Goal: Information Seeking & Learning: Check status

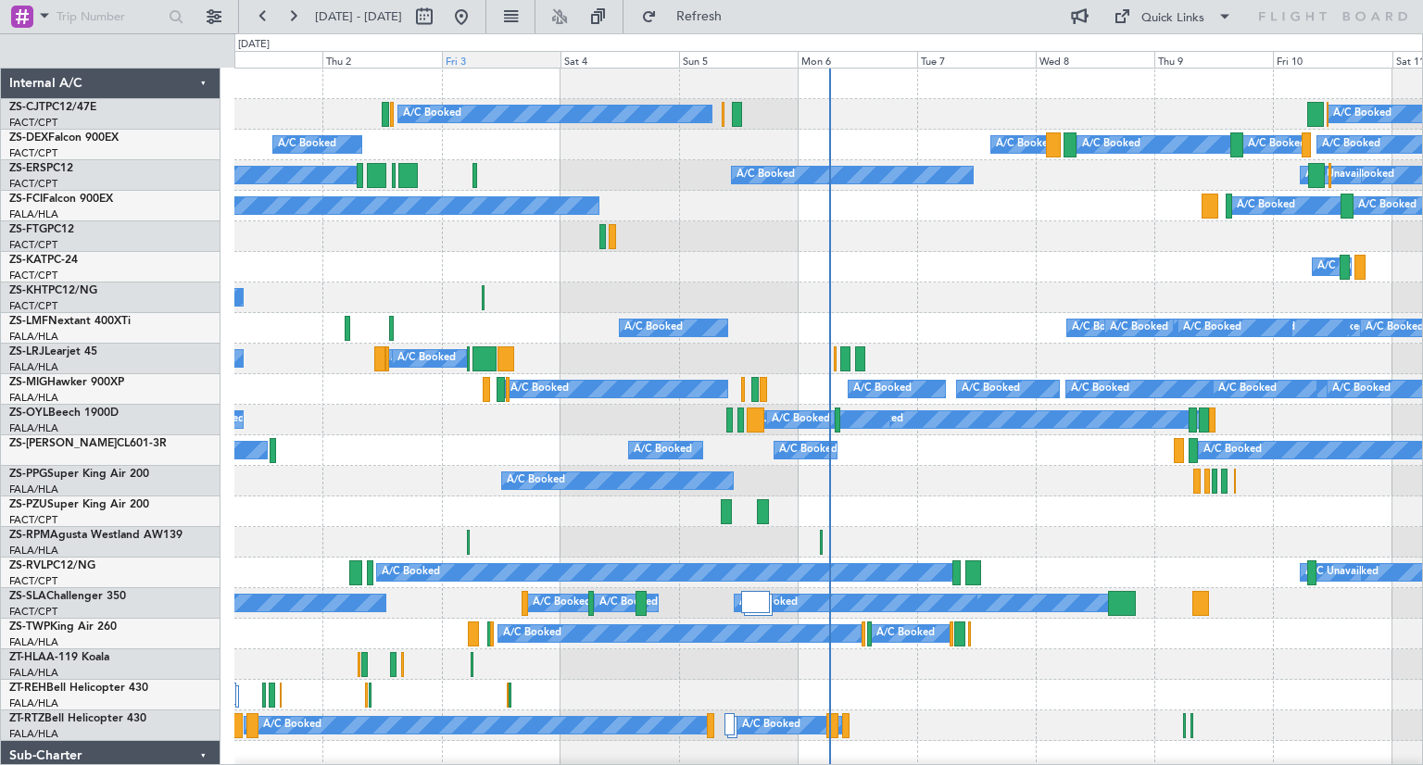
click at [479, 62] on div "Fri 3" at bounding box center [501, 59] width 119 height 17
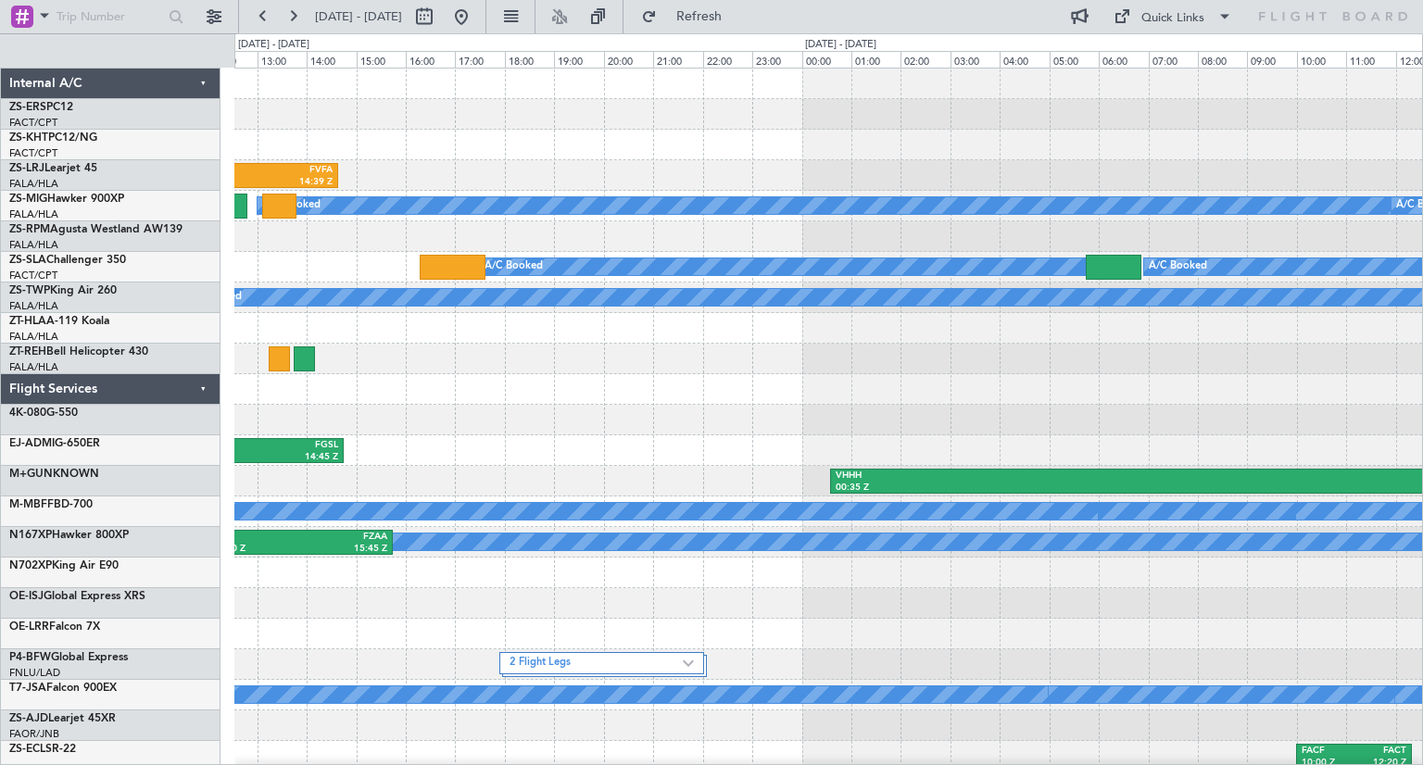
click at [509, 407] on div "HKJK 11:30 Z FVFA 14:39 Z FAUP 06:28 Z HKJK 11:09 Z A/C Booked A/C Booked A/C B…" at bounding box center [827, 466] width 1187 height 795
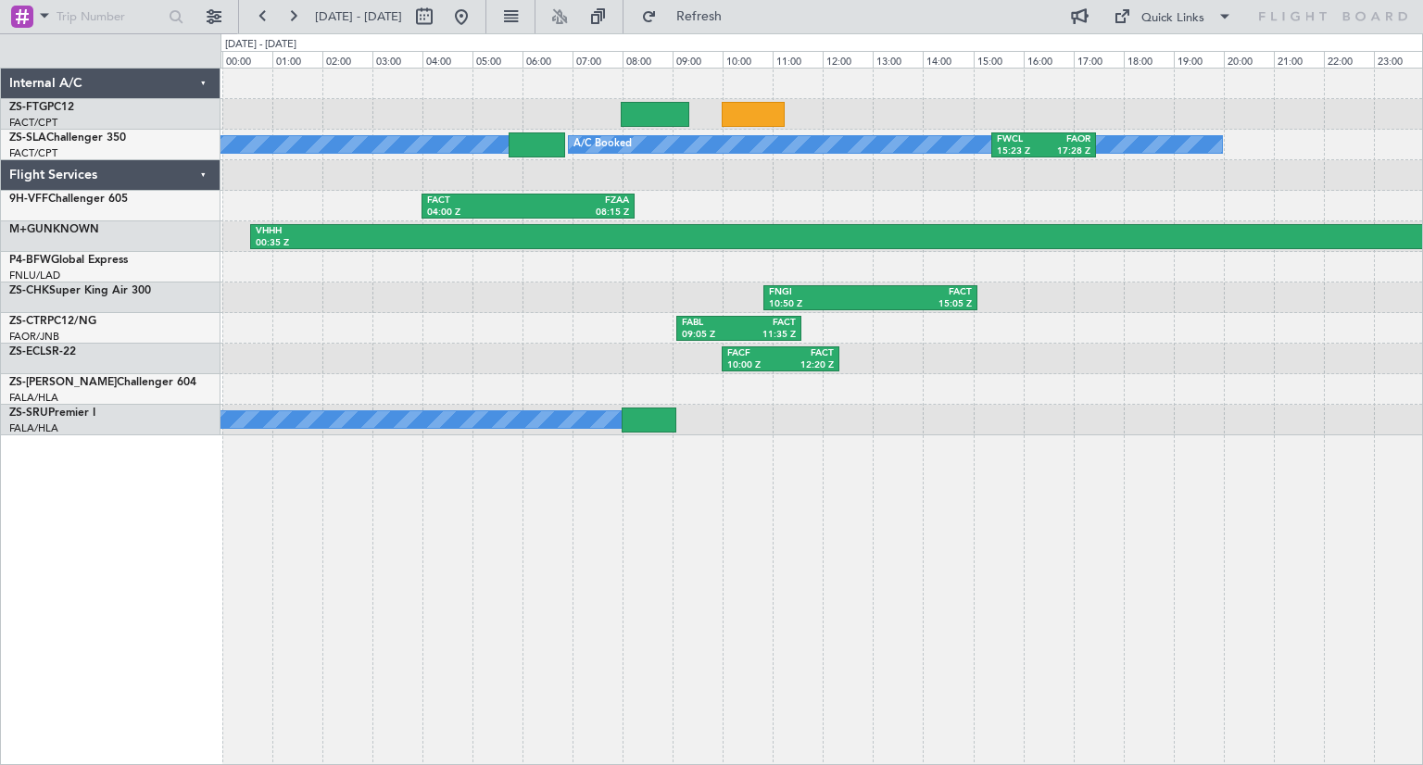
click at [940, 600] on div "A/C Booked A/C Booked FWCL 15:23 Z FAOR 17:28 Z FACT 04:00 Z FZAA 08:15 Z VHHH …" at bounding box center [821, 416] width 1202 height 697
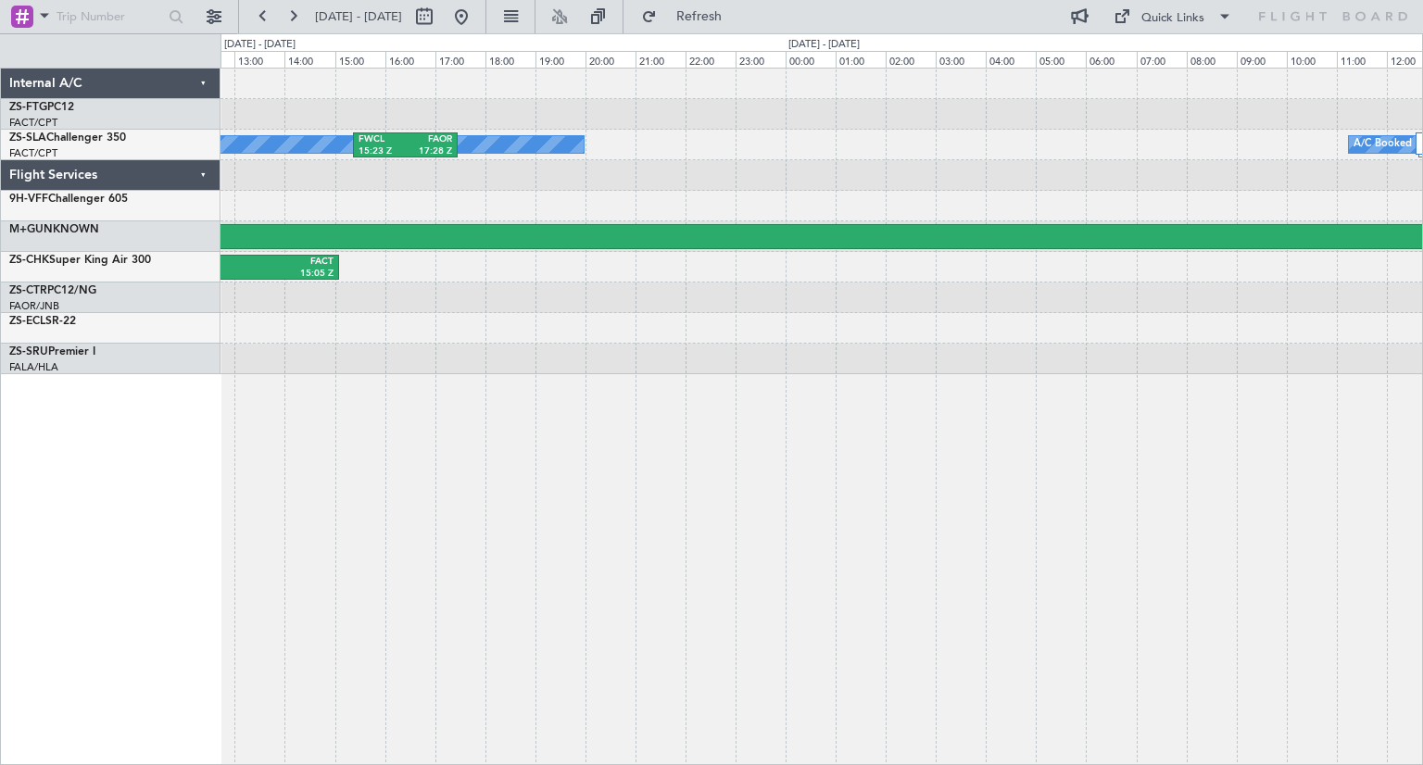
click at [225, 544] on div "A/C Booked FWCL 15:23 Z FAOR 17:28 Z A/C Booked 2 Flight Legs FACT 04:00 Z FZAA…" at bounding box center [821, 416] width 1202 height 697
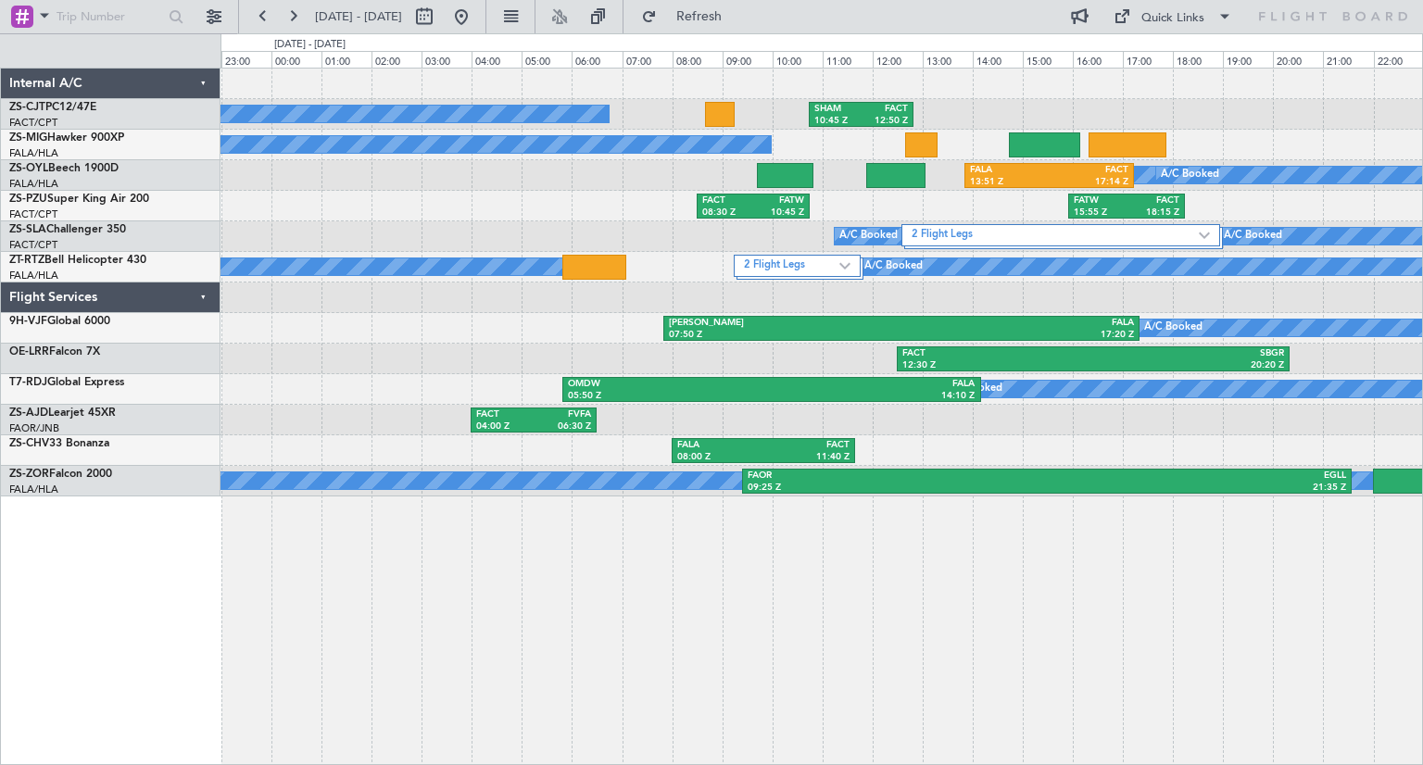
click at [1011, 571] on div "A/C Booked SHAM 10:45 Z FACT 12:50 Z A/C Booked A/C Booked A/C Booked A/C Booke…" at bounding box center [821, 416] width 1202 height 697
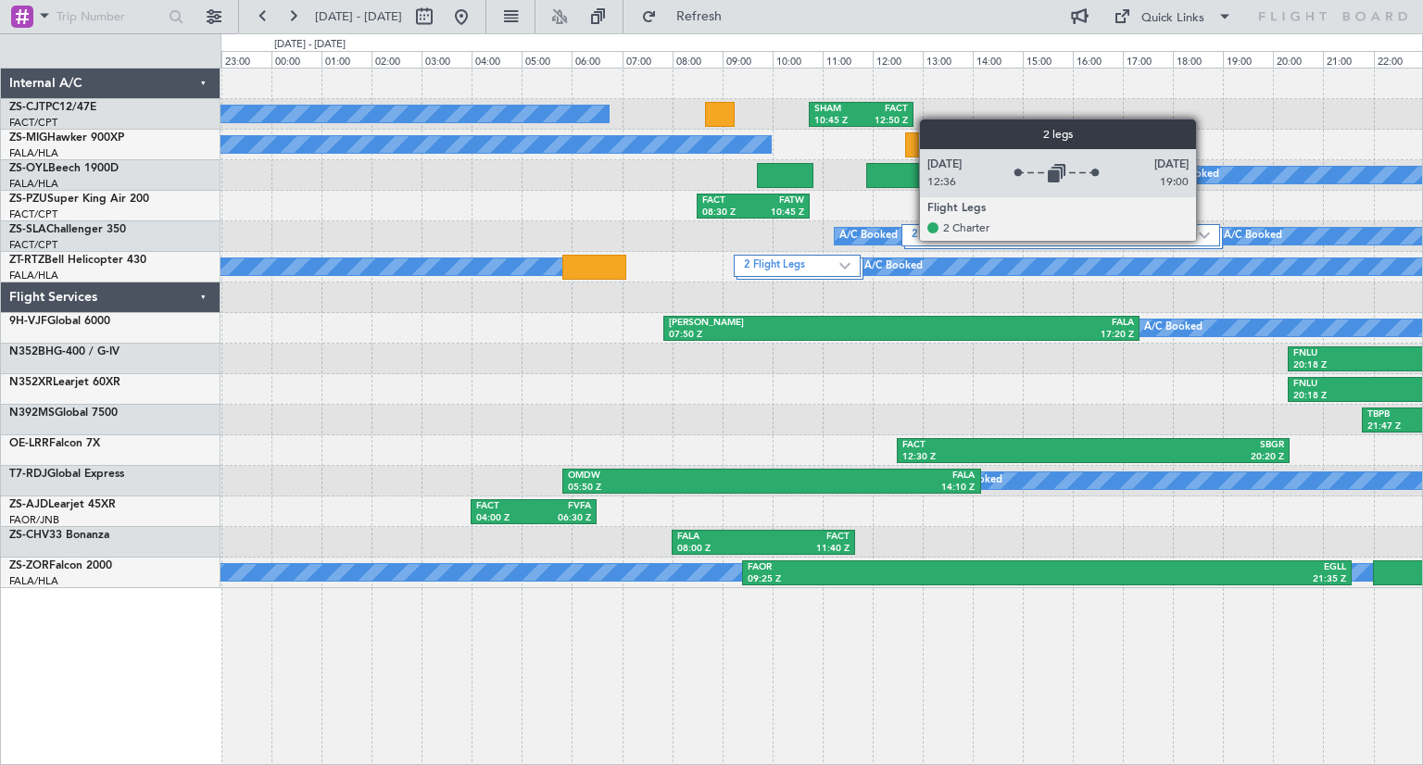
click at [1204, 240] on div "2 Flight Legs" at bounding box center [1060, 235] width 319 height 22
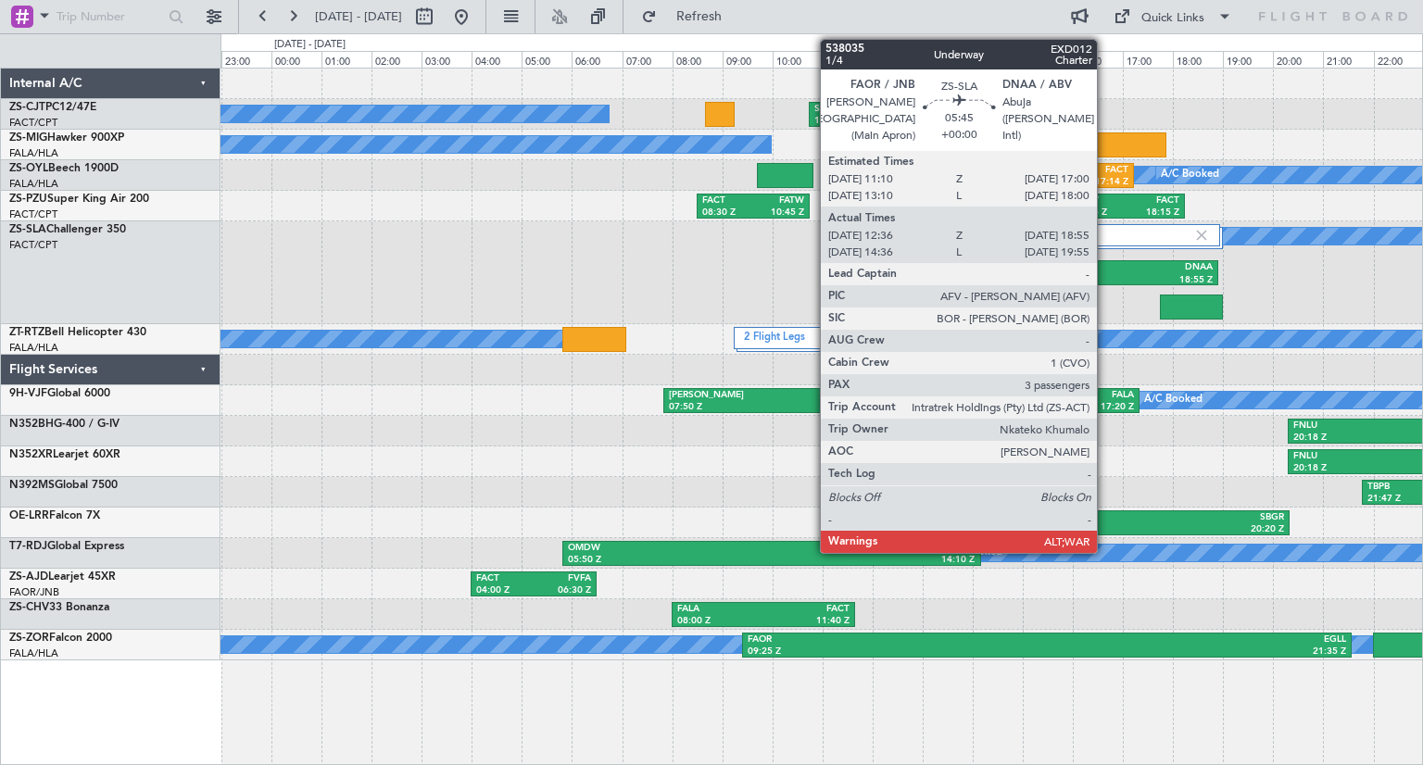
click at [1105, 275] on div "18:55 Z" at bounding box center [1136, 280] width 153 height 13
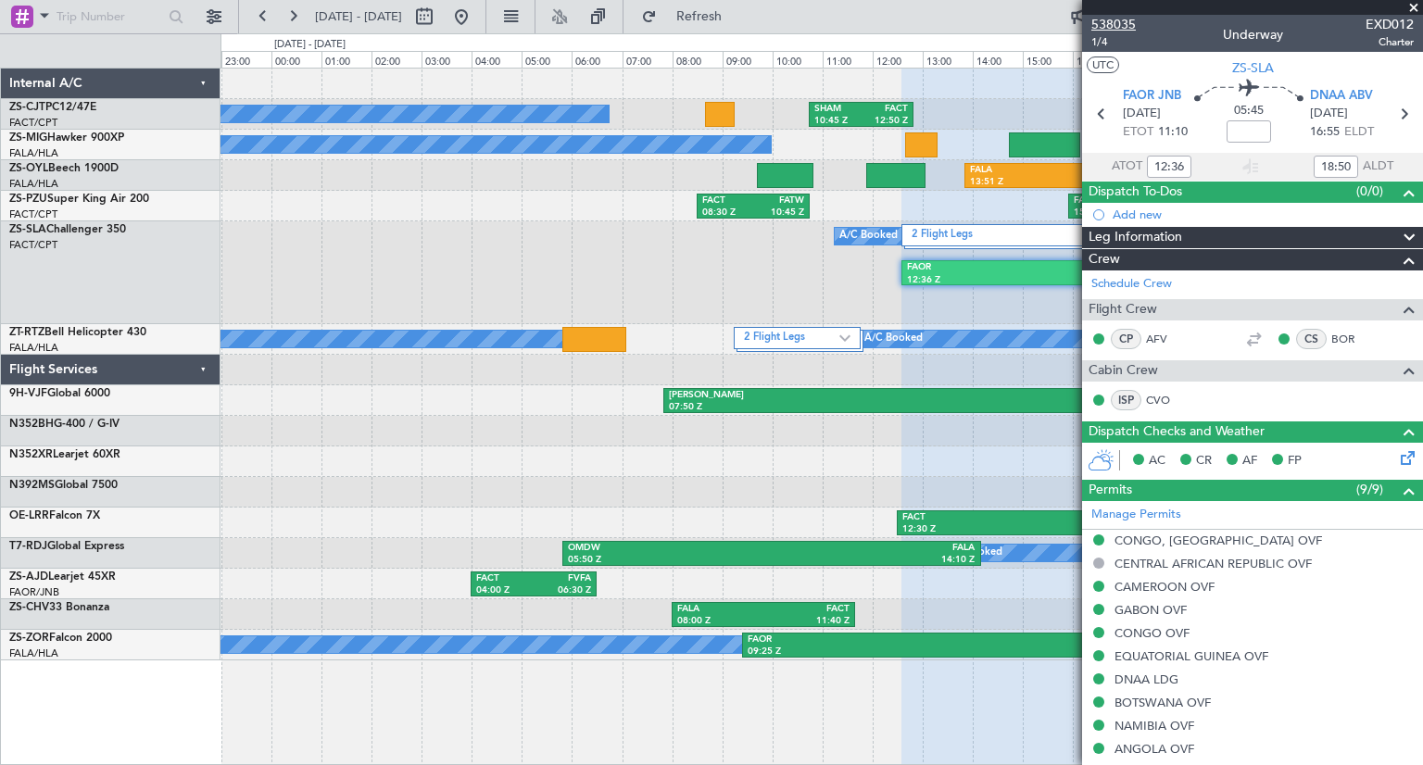
click at [1123, 23] on span "538035" at bounding box center [1113, 24] width 44 height 19
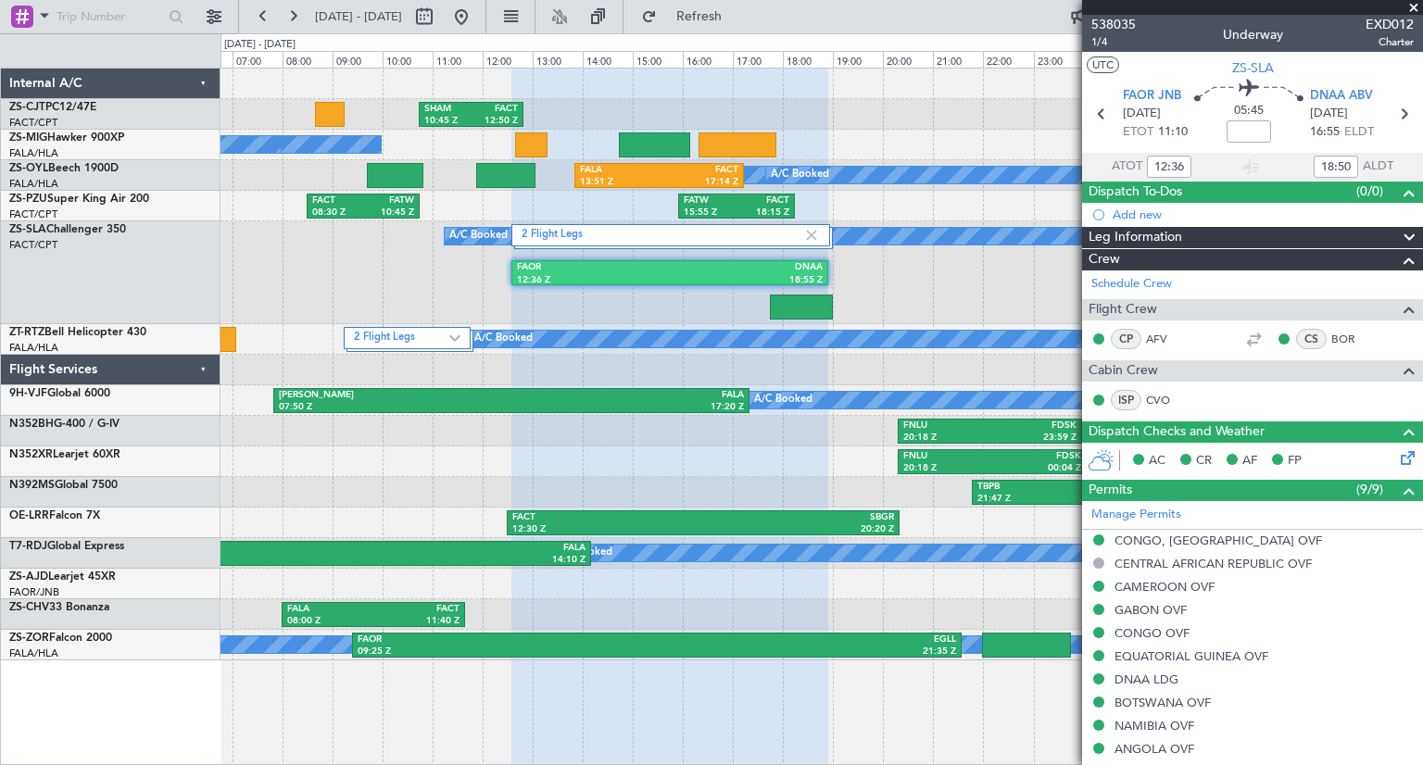
click at [569, 413] on div "SHAM 10:45 Z FACT 12:50 Z A/C Booked A/C Booked A/C Booked A/C Booked A/C Booke…" at bounding box center [820, 365] width 1201 height 592
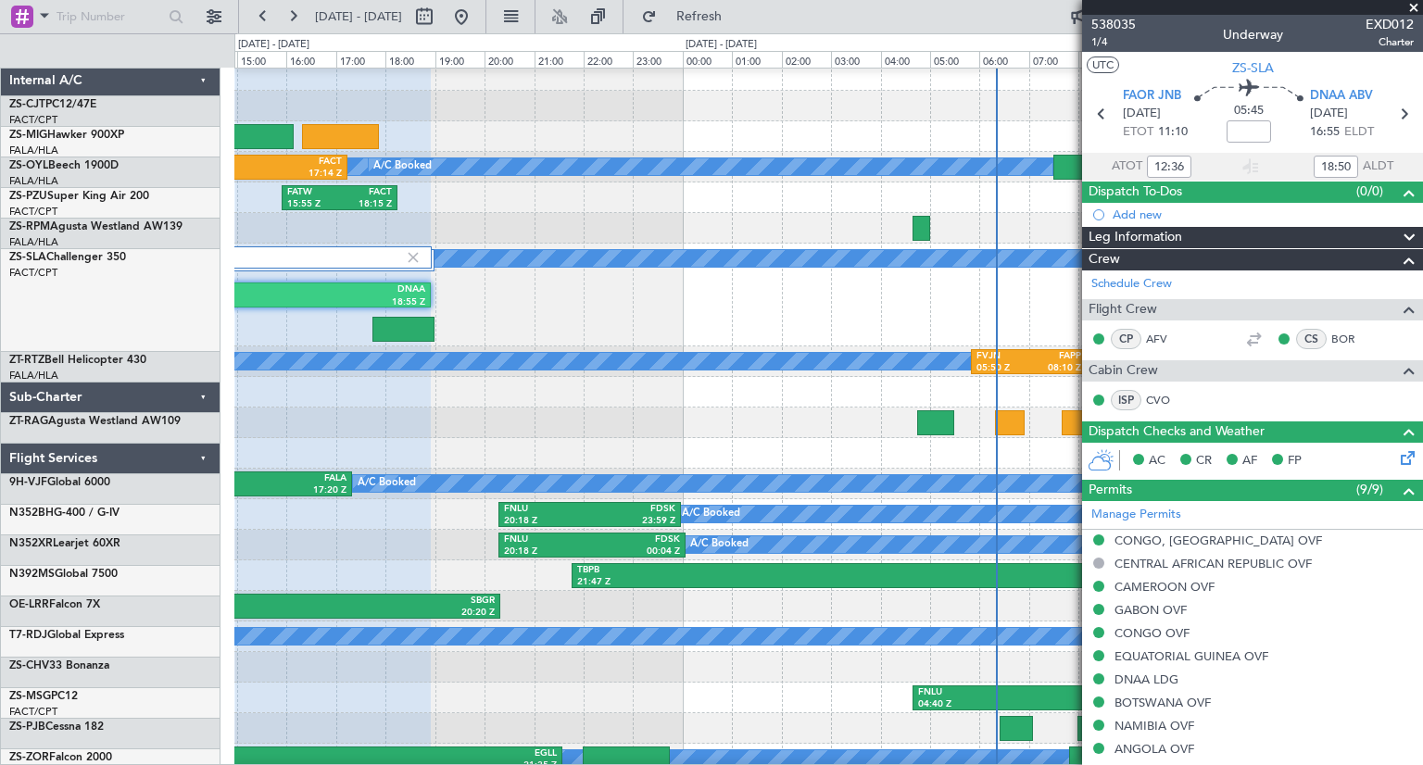
scroll to position [17, 0]
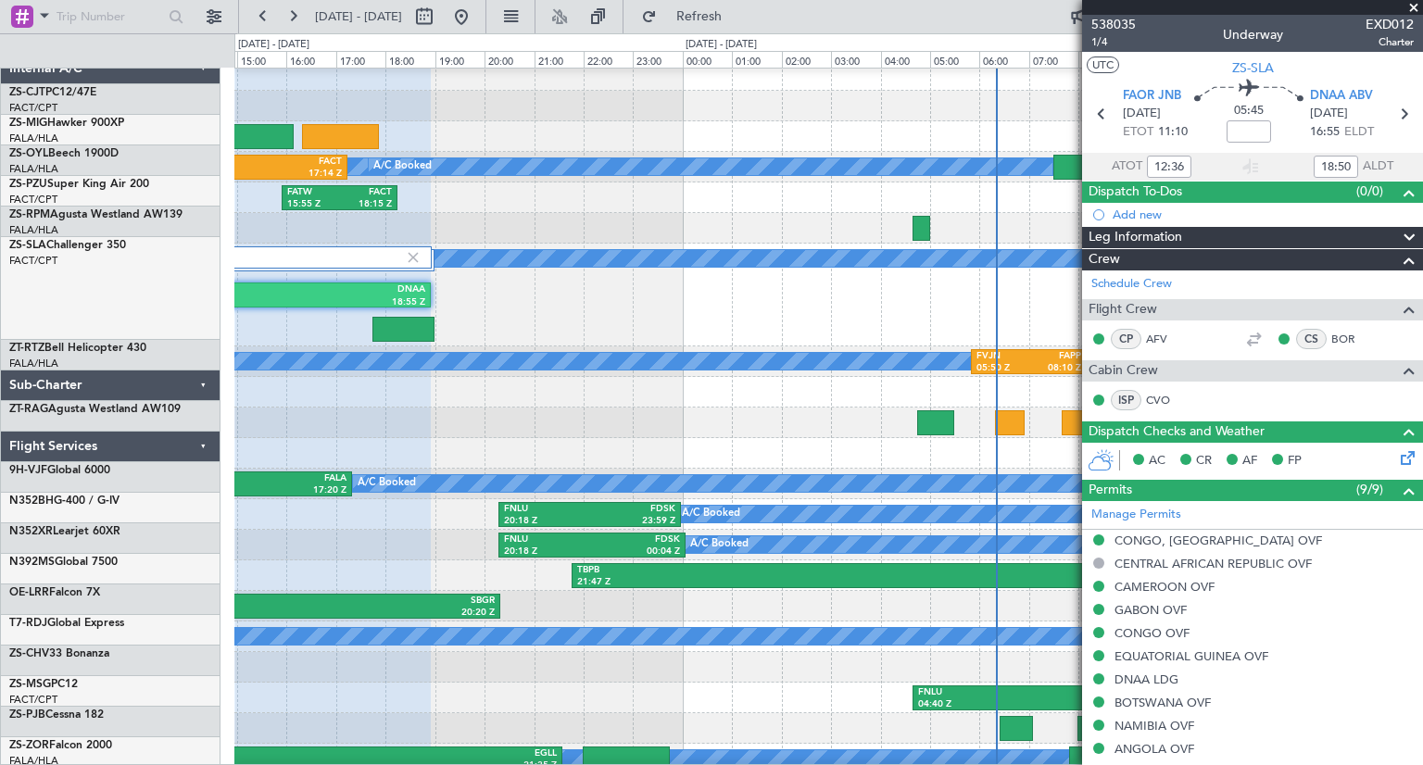
click at [101, 333] on div "SHAM 10:45 Z FACT 12:50 Z A/C Booked A/C Booked A/C Booked A/C Booked A/C Booke…" at bounding box center [711, 399] width 1423 height 732
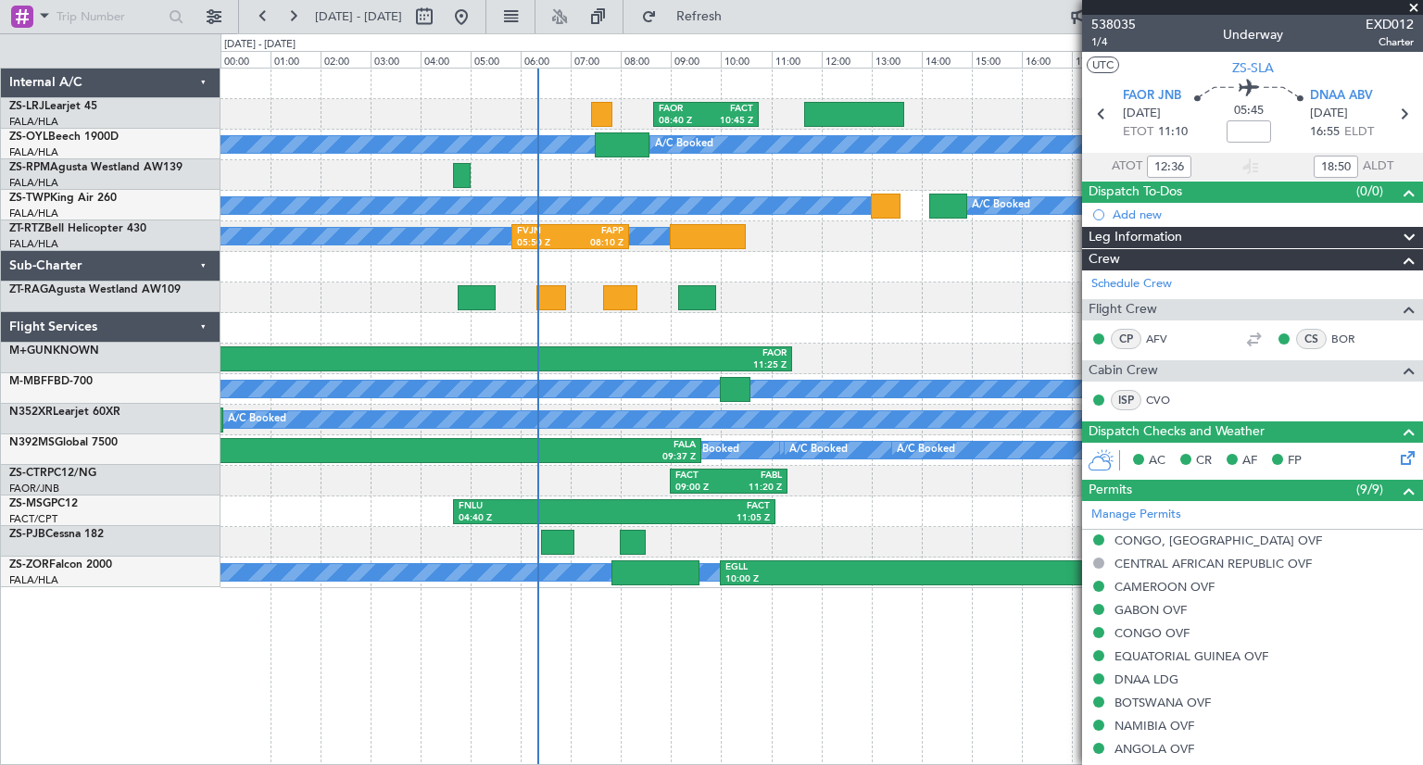
scroll to position [0, 0]
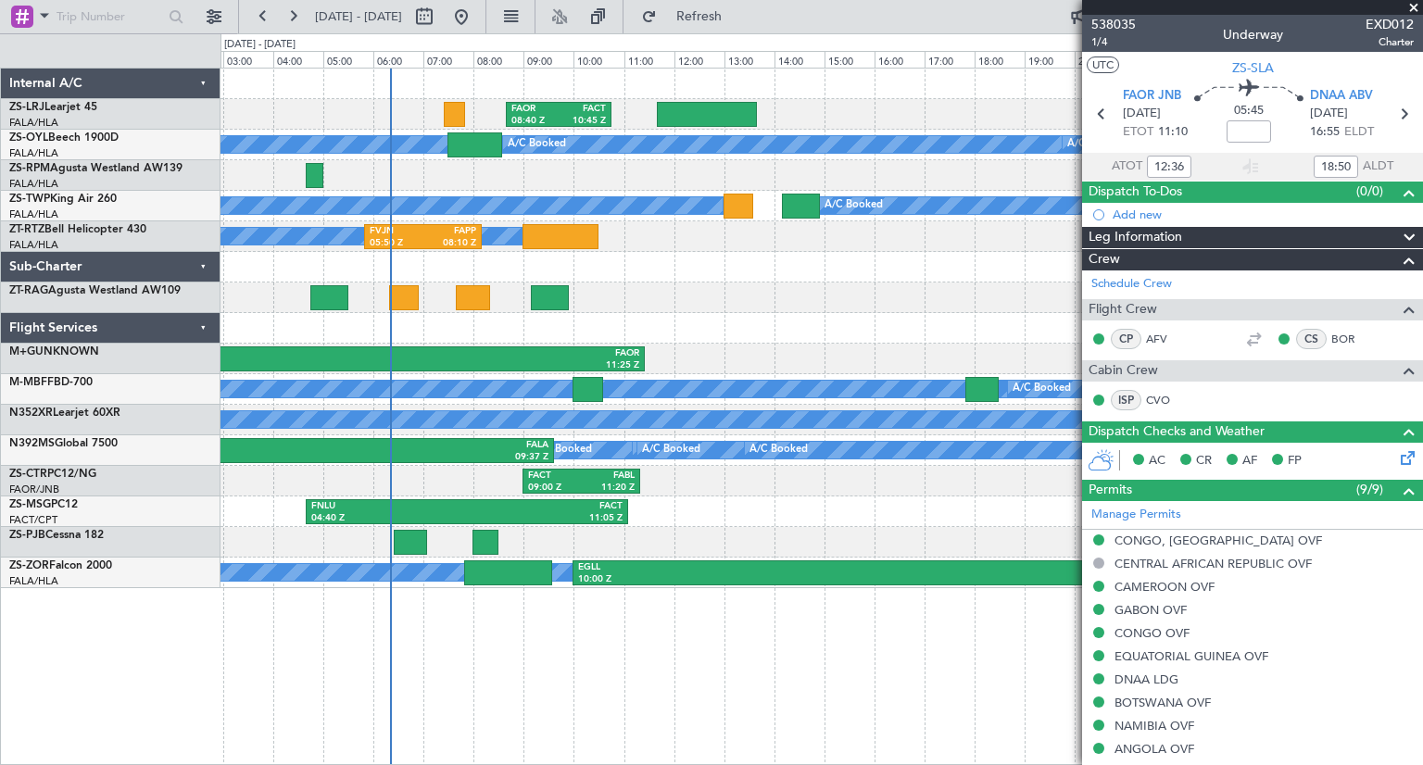
click at [764, 334] on div "FAOR 08:40 Z FACT 10:45 Z A/C Booked A/C Booked A/C Booked A/C Booked A/C Booke…" at bounding box center [820, 329] width 1201 height 520
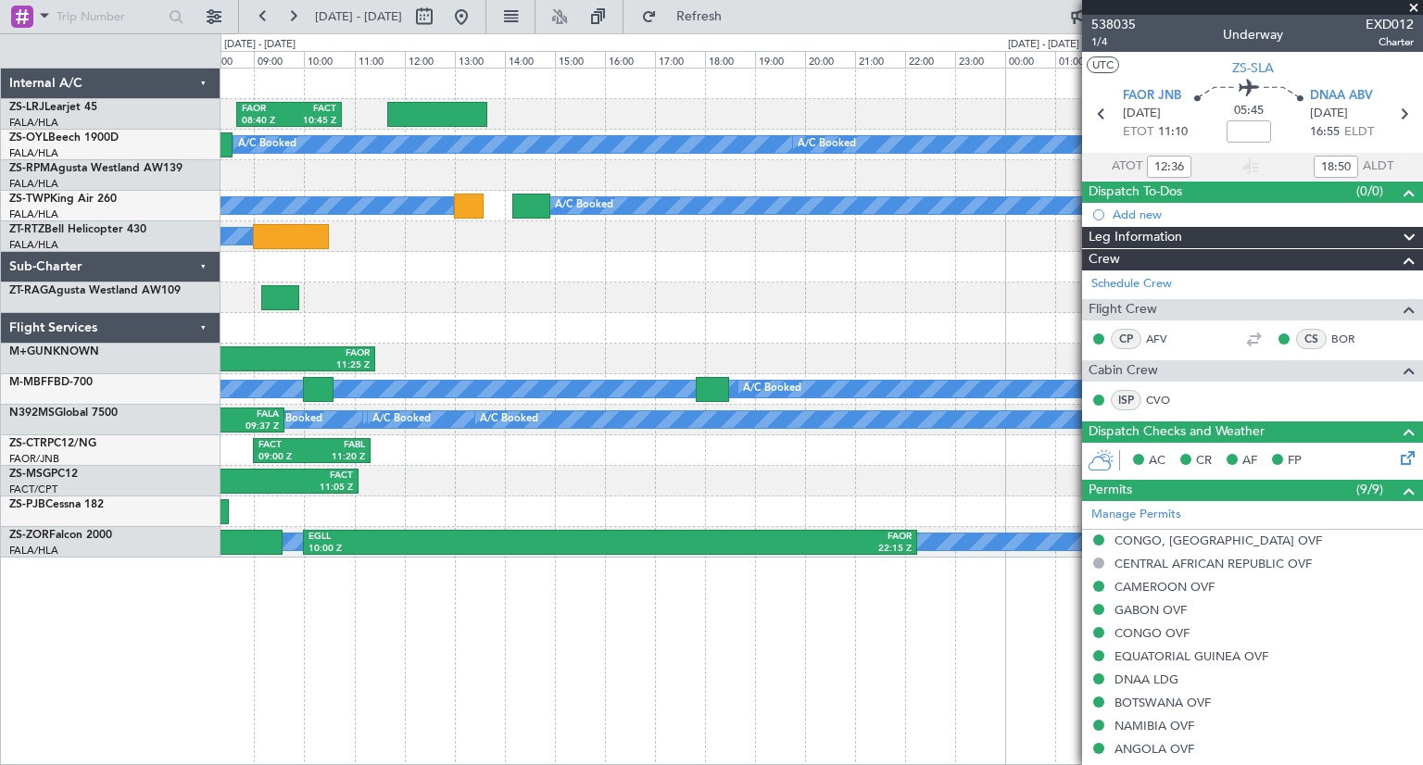
click at [0, 316] on html "[DATE] - [DATE] Refresh Quick Links FAOR 08:40 Z FACT 10:45 Z A/C Booked A/C Bo…" at bounding box center [711, 382] width 1423 height 765
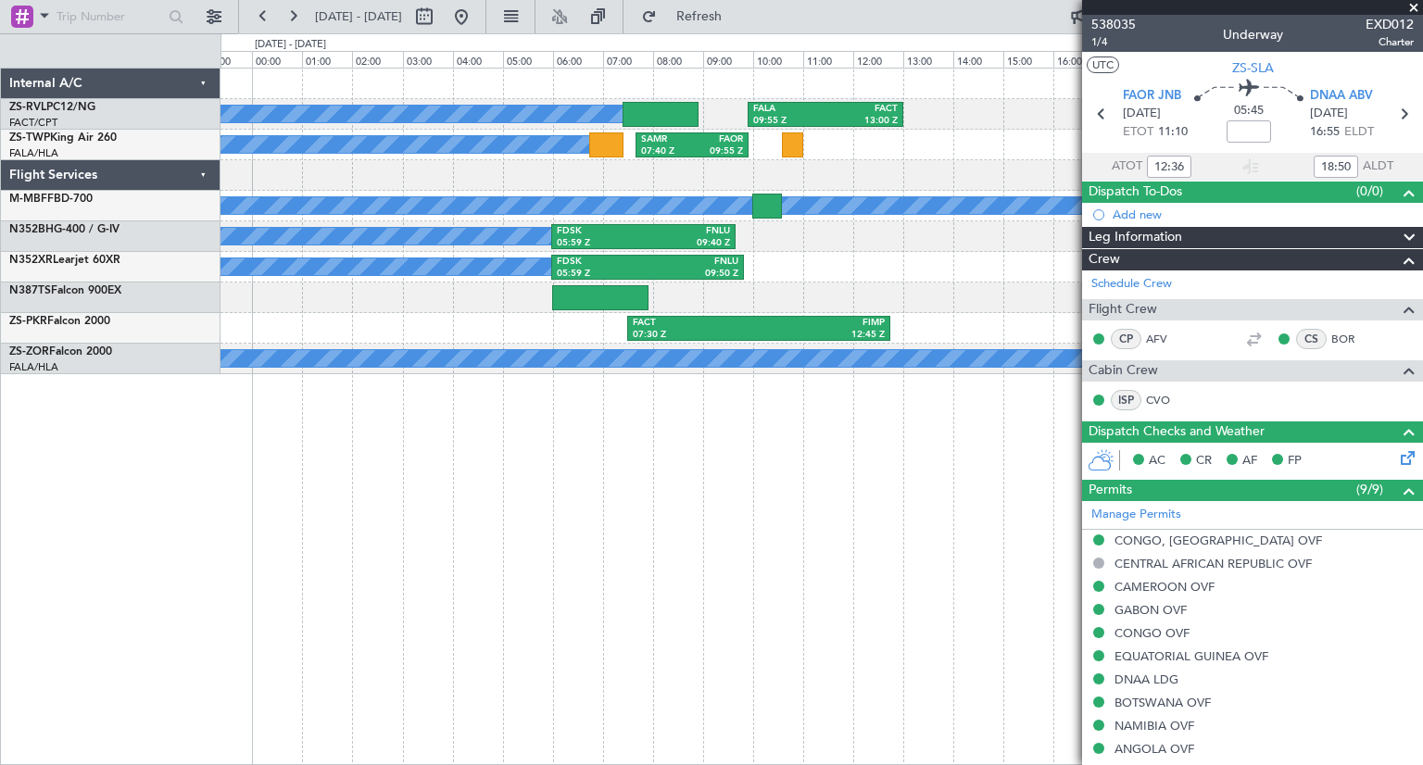
click at [818, 514] on div "A/C Booked A/C Booked A/C Booked FALA 09:55 Z FACT 13:00 Z A/C Booked SAMR 07:4…" at bounding box center [821, 416] width 1202 height 697
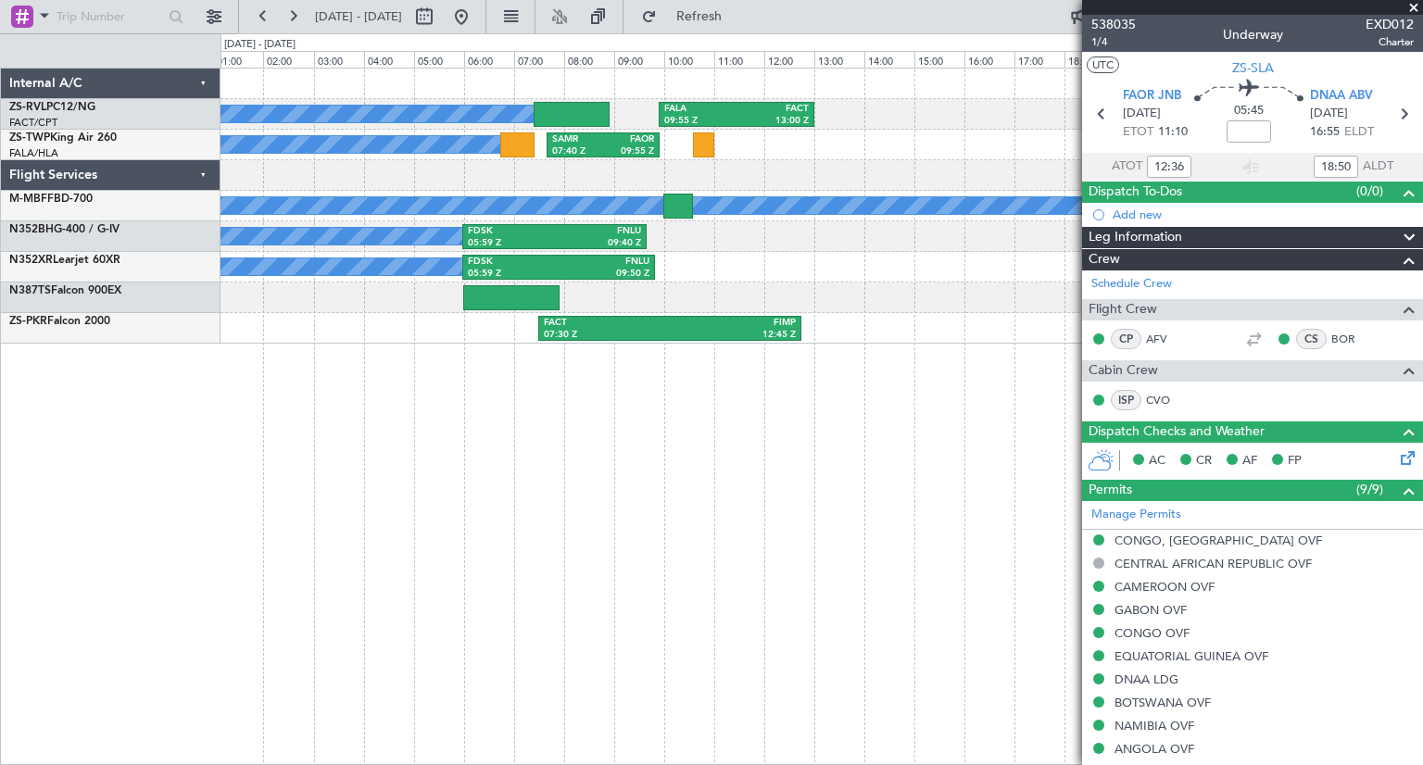
click at [482, 445] on div "FALA 09:55 Z FACT 13:00 Z A/C Booked A/C Booked A/C Booked SAMR 07:40 Z FAOR 09…" at bounding box center [821, 416] width 1202 height 697
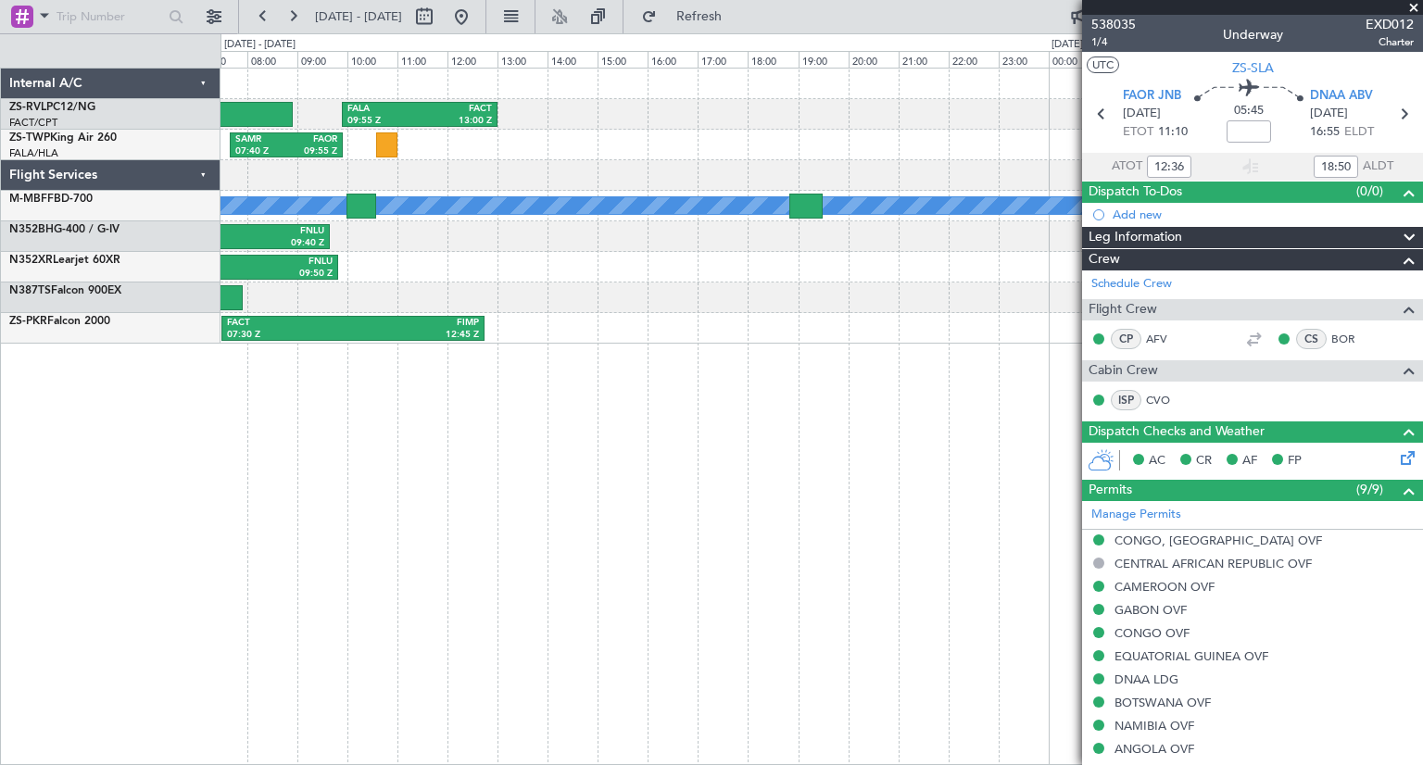
click at [288, 474] on div "FALA 09:55 Z FACT 13:00 Z A/C Booked A/C Booked A/C Booked SAMR 07:40 Z FAOR 09…" at bounding box center [821, 416] width 1202 height 697
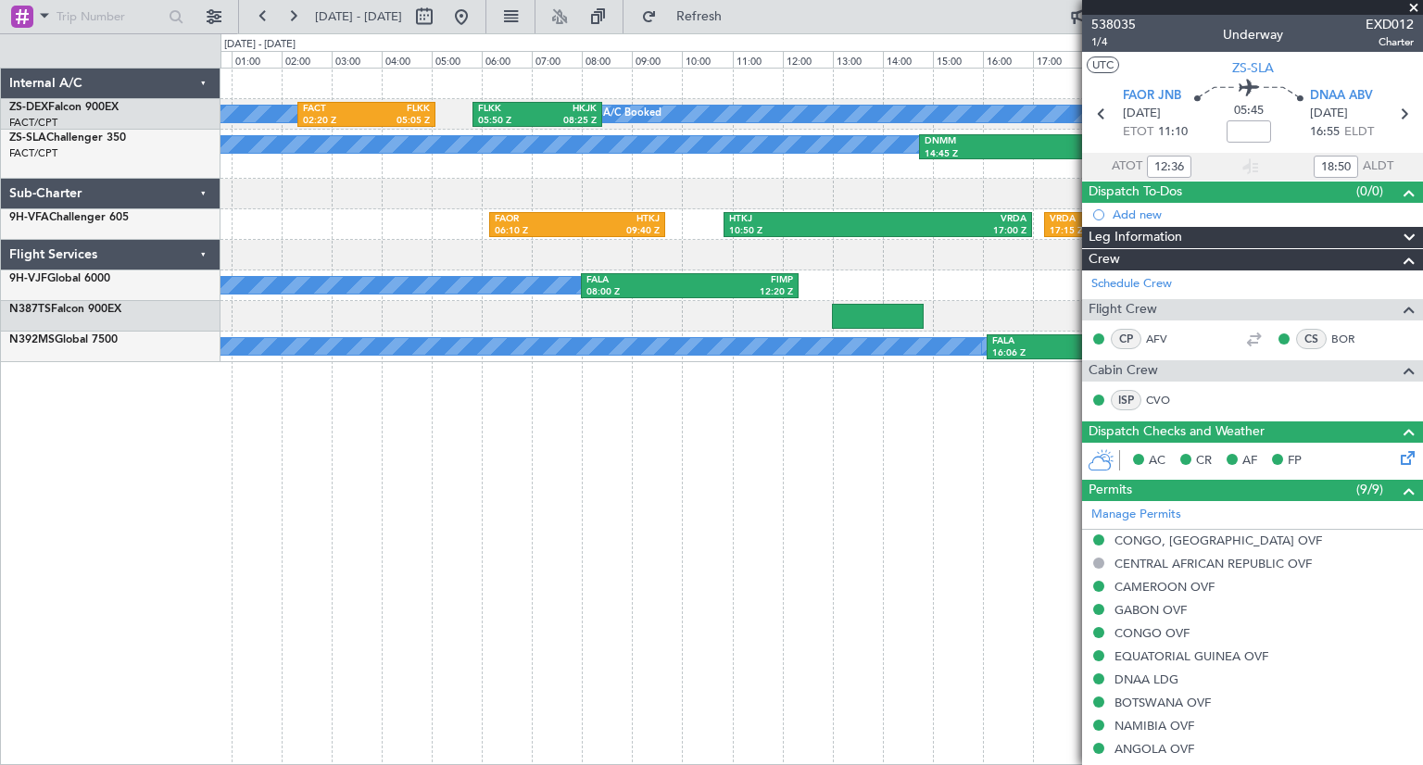
click at [396, 489] on div "A/C Booked A/C Booked A/C Booked A/C Booked A/C Booked A/C Booked FACT 02:20 Z …" at bounding box center [821, 416] width 1202 height 697
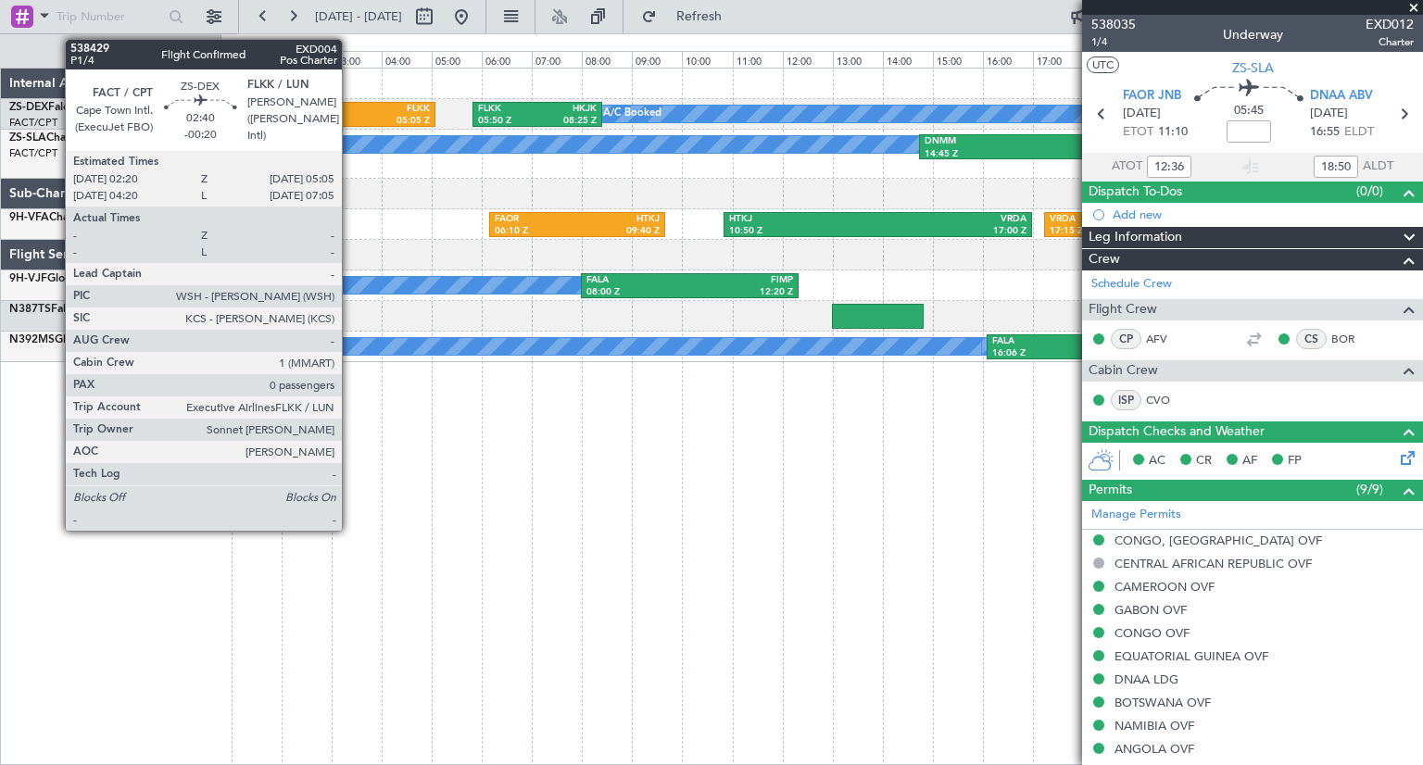
click at [350, 116] on div "02:20 Z" at bounding box center [335, 121] width 64 height 13
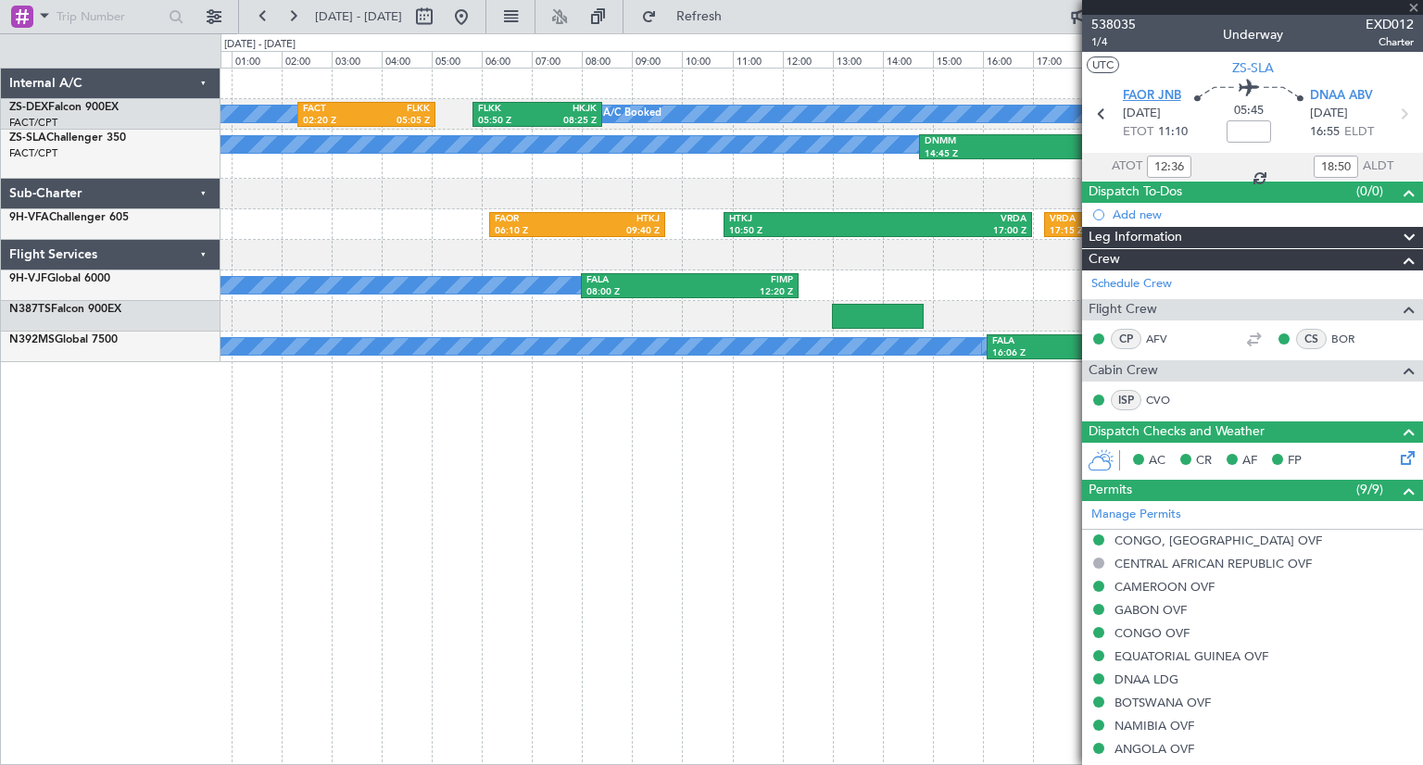
type input "-00:20"
type input "0"
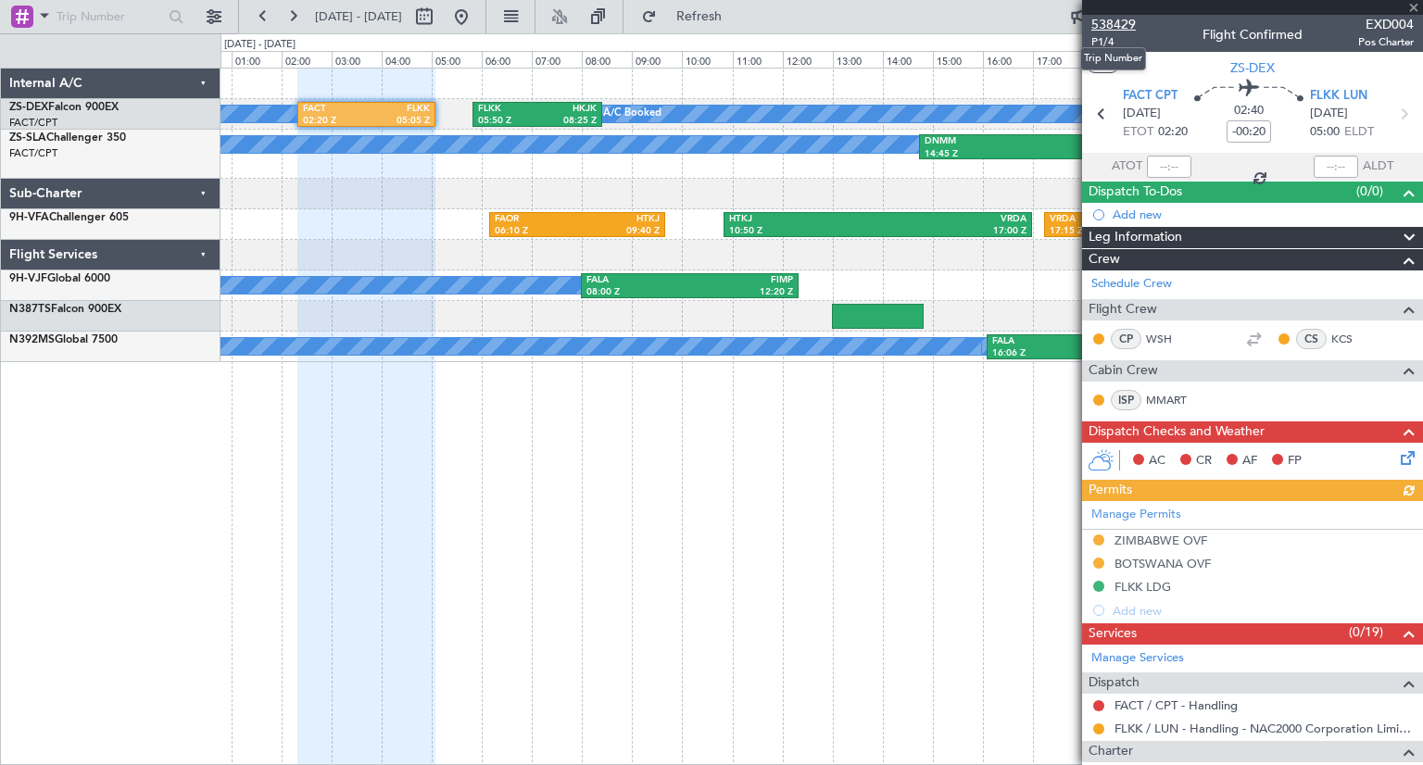
click at [1126, 23] on span "538429" at bounding box center [1113, 24] width 44 height 19
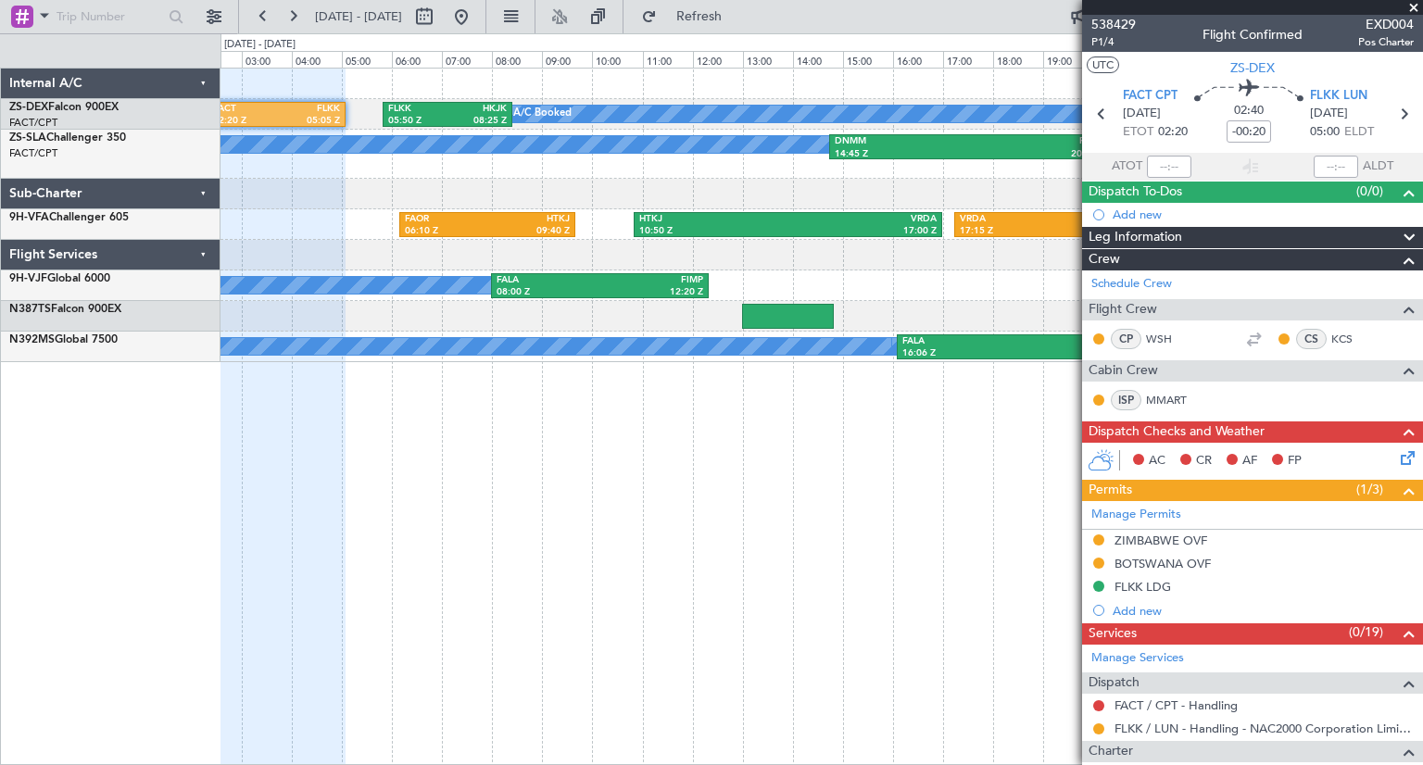
click at [678, 526] on div "A/C Booked A/C Booked A/C Booked A/C Booked A/C Booked A/C Booked FACT 02:20 Z …" at bounding box center [821, 416] width 1202 height 697
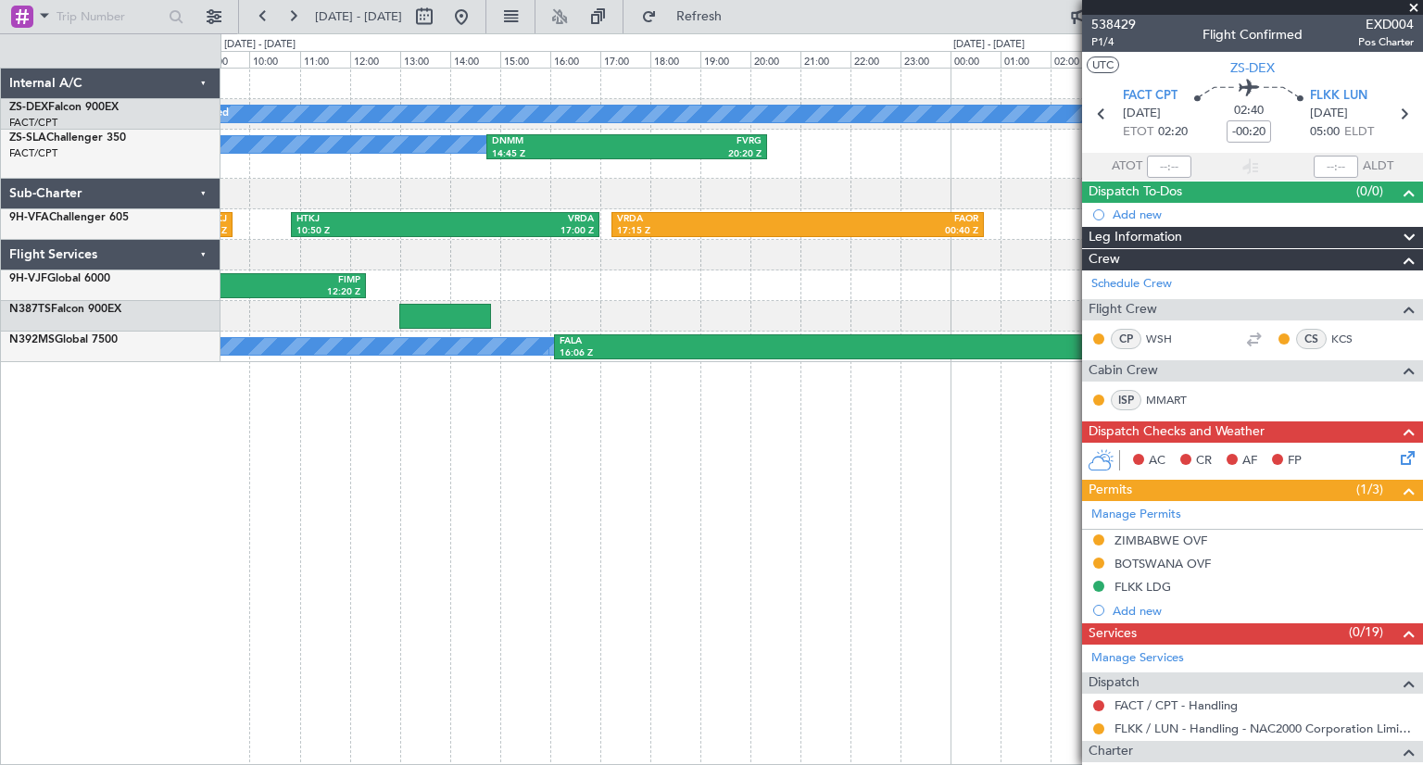
click at [415, 501] on div "A/C Booked A/C Booked A/C Booked A/C Booked A/C Booked FLKK 05:50 Z HKJK 08:25 …" at bounding box center [821, 416] width 1202 height 697
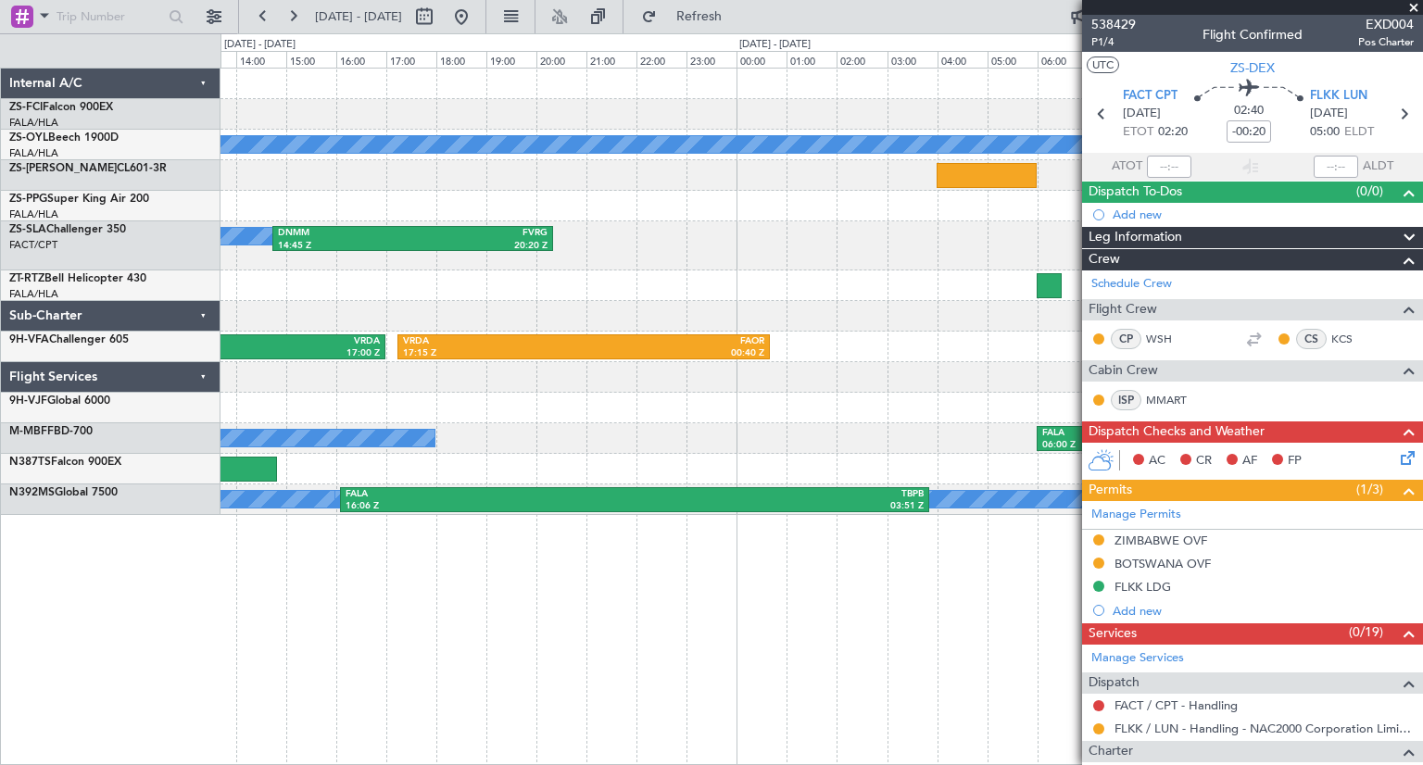
click at [161, 549] on div "FALA 09:40 Z FNLU 13:00 Z A/C Booked A/C Booked A/C Booked A/C Booked A/C Booke…" at bounding box center [711, 399] width 1423 height 732
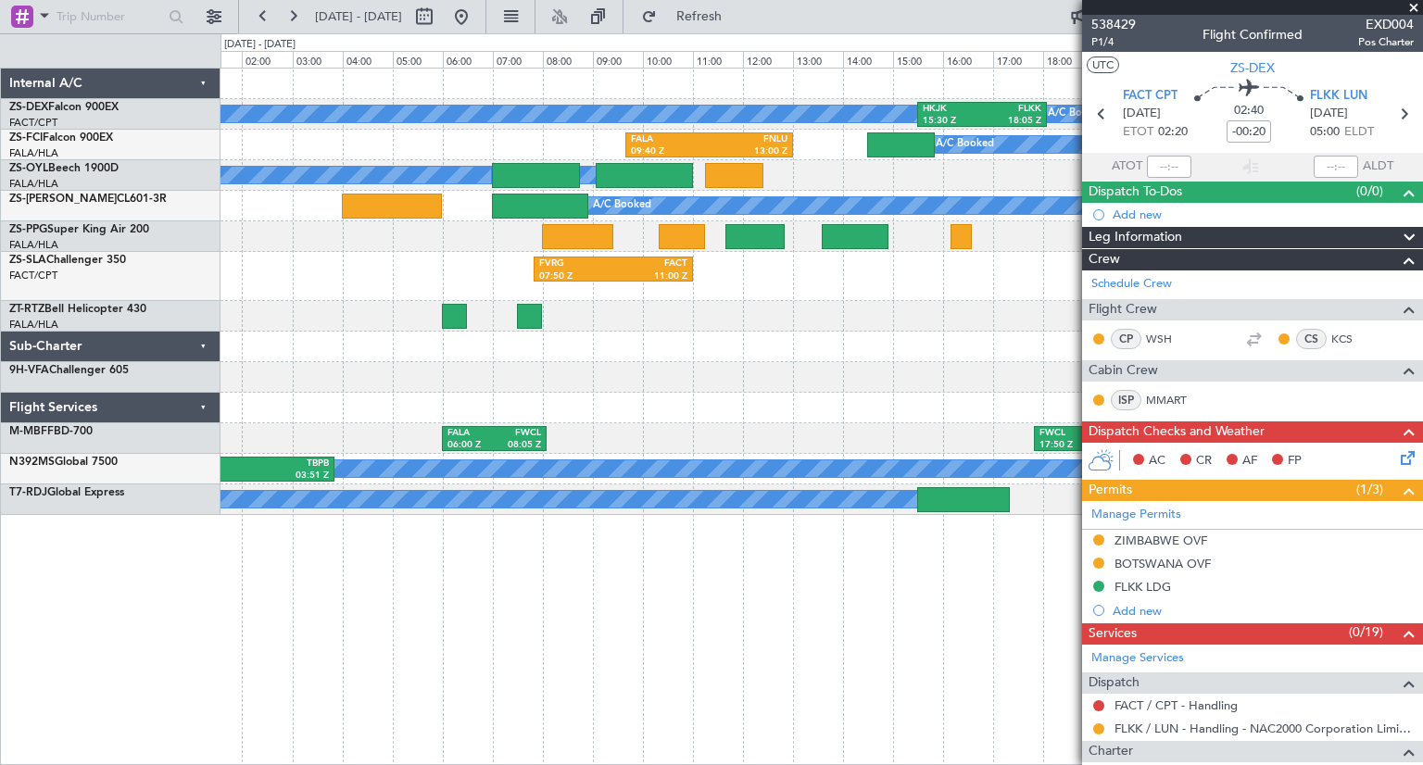
click at [641, 638] on div "A/C Booked A/C Booked A/C Booked A/C Booked A/C Booked A/C Booked A/C Booked A/…" at bounding box center [821, 416] width 1202 height 697
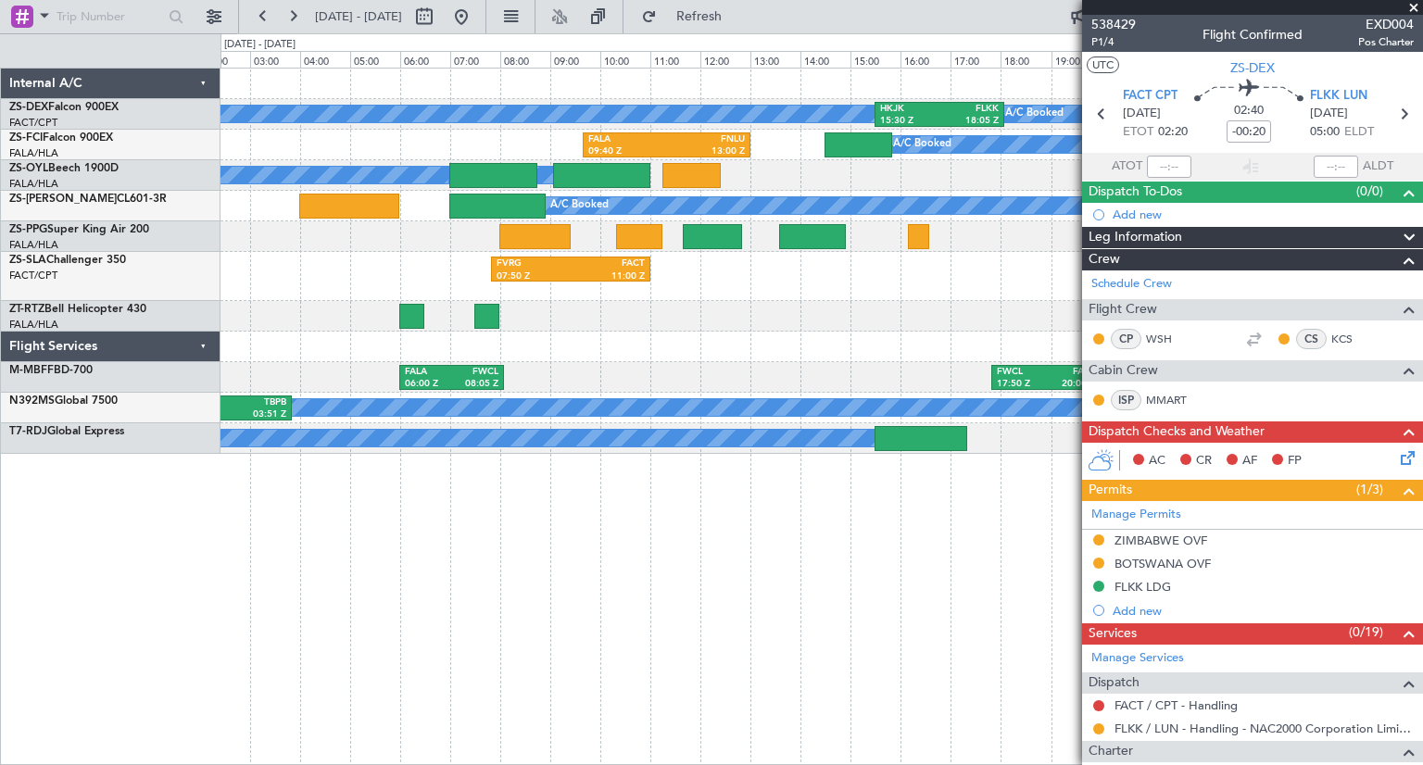
click at [741, 331] on div "A/C Booked A/C Booked A/C Booked A/C Booked A/C Booked A/C Booked A/C Booked A/…" at bounding box center [820, 261] width 1201 height 385
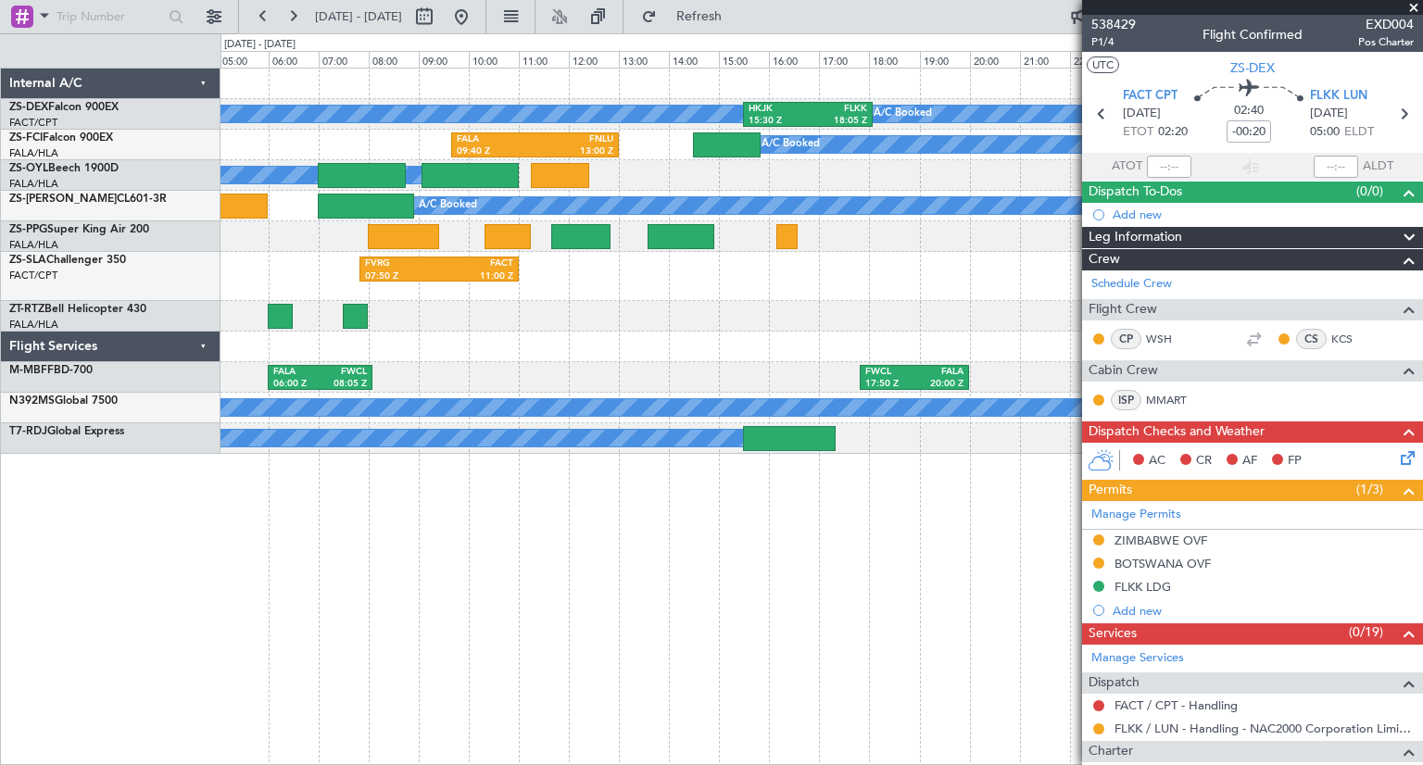
click at [635, 353] on div "A/C Booked A/C Booked A/C Booked A/C Booked A/C Booked A/C Booked A/C Booked A/…" at bounding box center [820, 261] width 1201 height 385
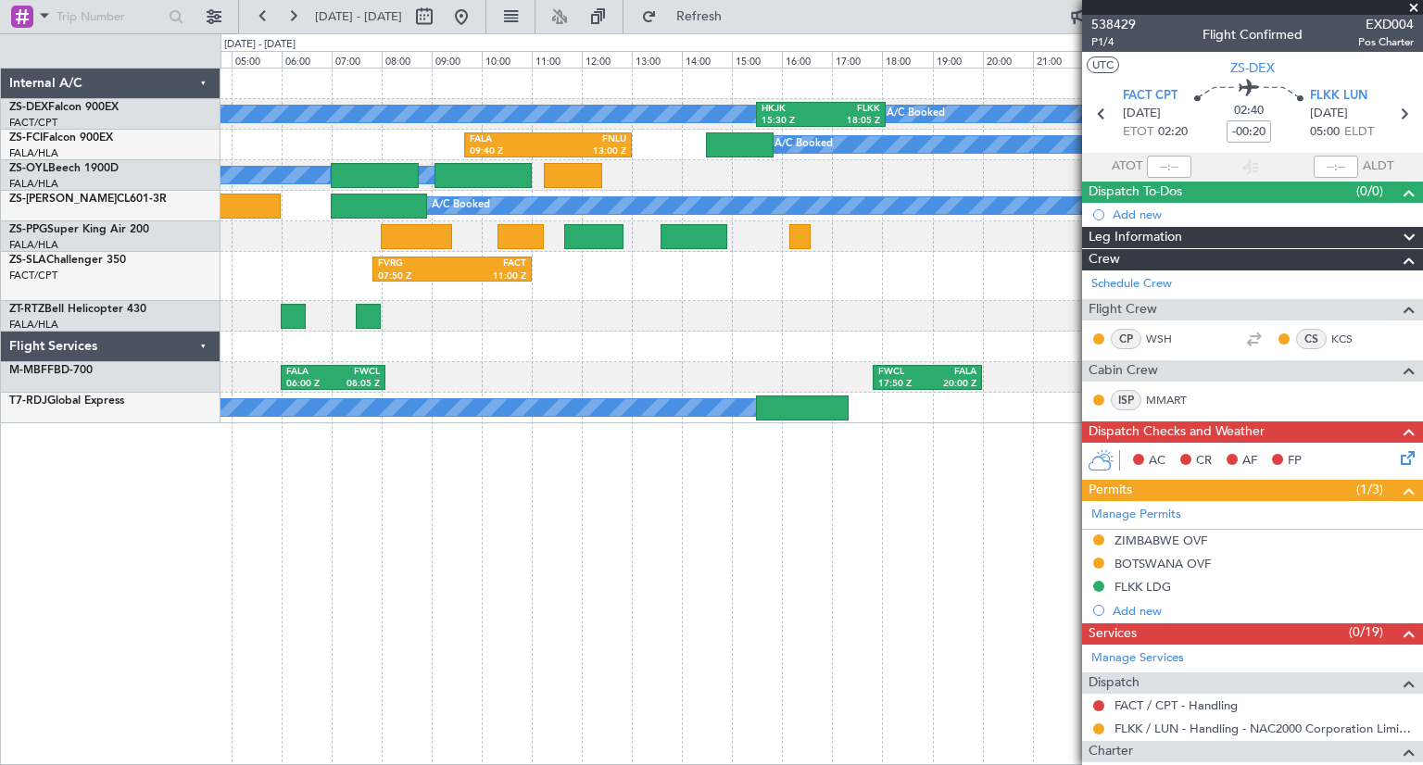
click at [681, 316] on div "A/C Booked A/C Booked A/C Booked A/C Booked A/C Booked A/C Booked A/C Booked A/…" at bounding box center [820, 246] width 1201 height 355
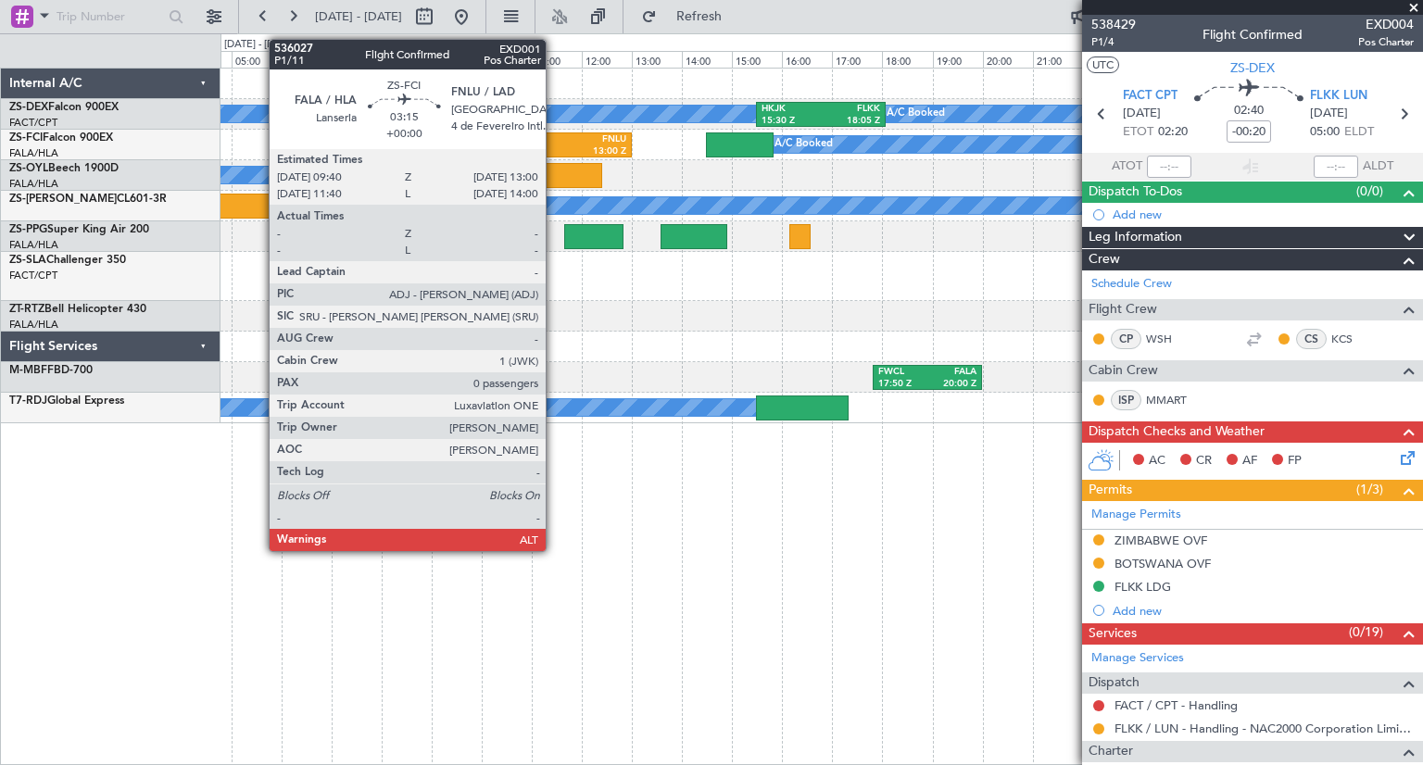
click at [554, 142] on div "FNLU" at bounding box center [586, 139] width 78 height 13
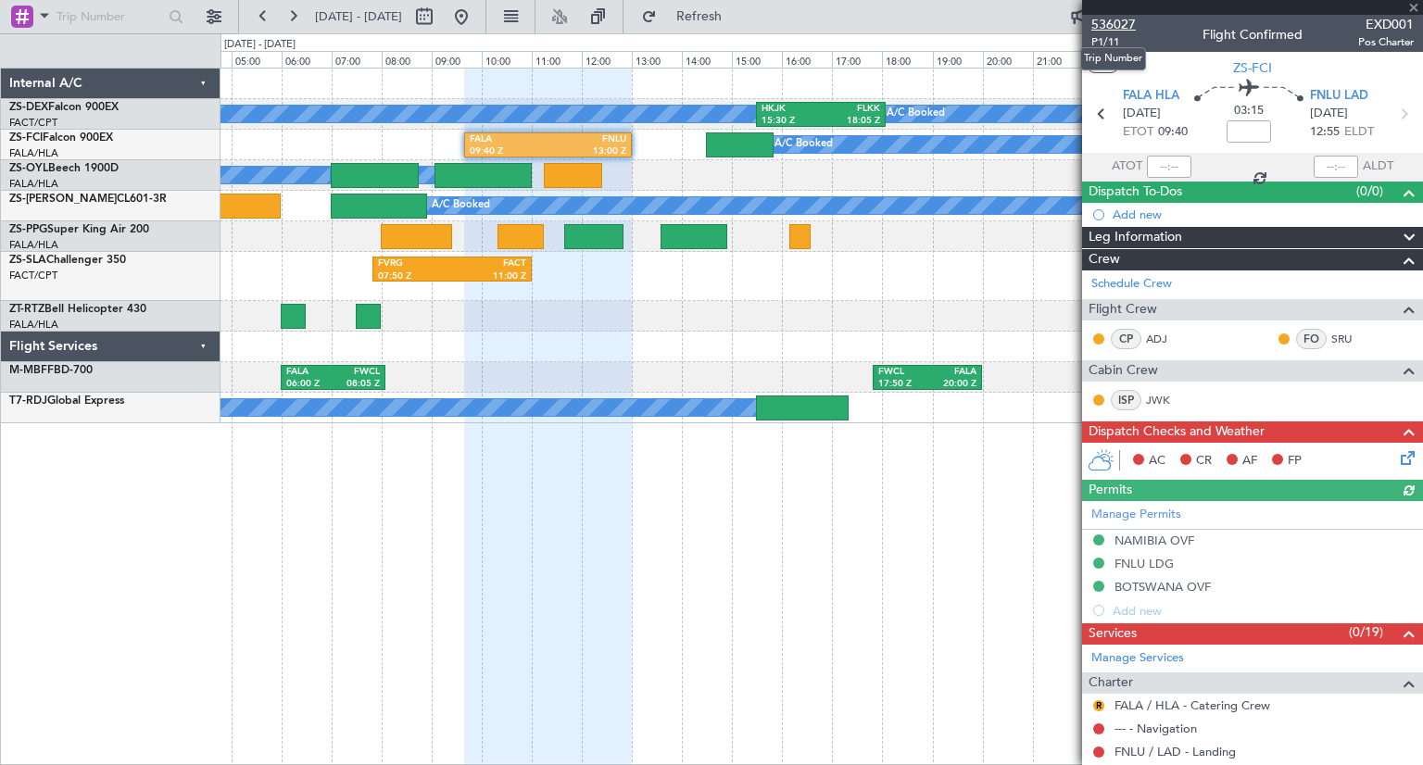
click at [1126, 28] on span "536027" at bounding box center [1113, 24] width 44 height 19
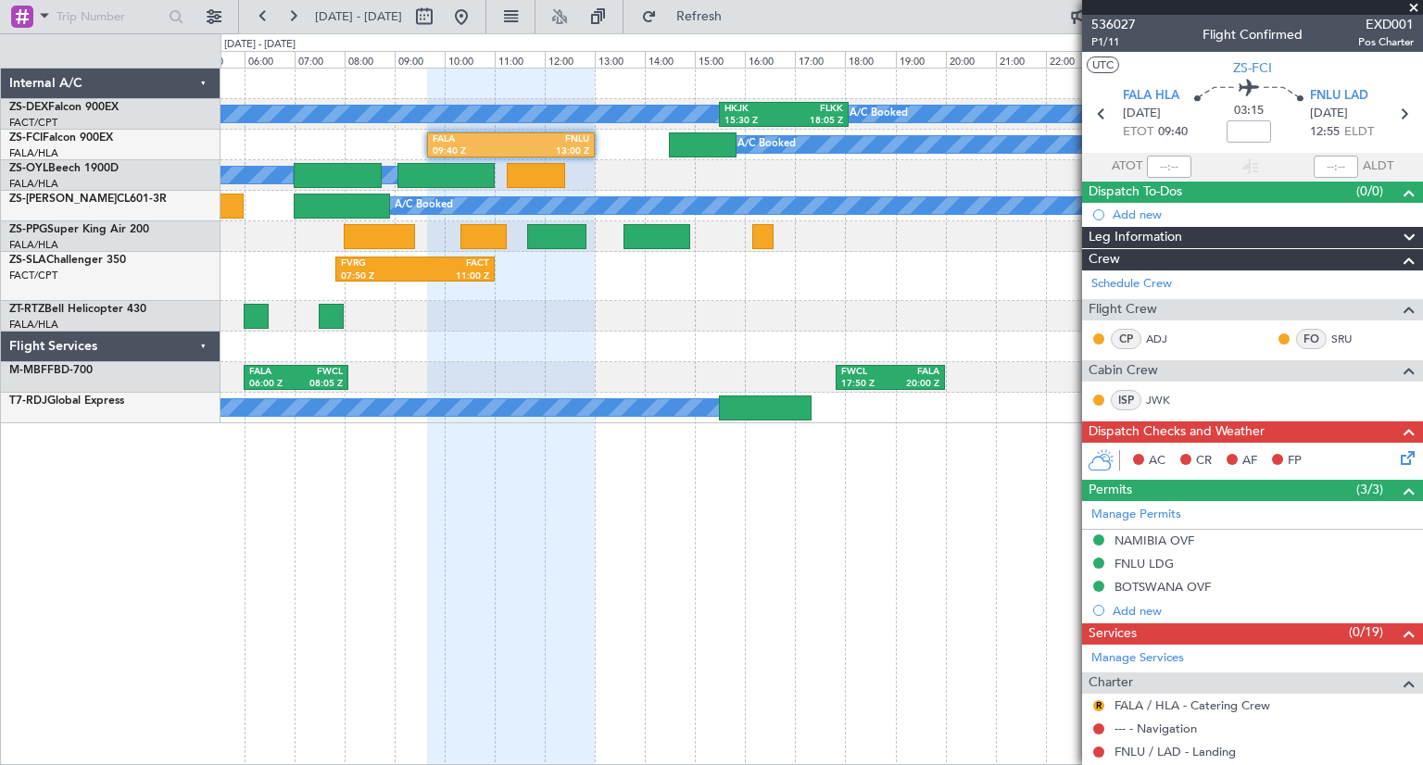
click at [853, 262] on div "FVRG 07:50 Z FACT 11:00 Z" at bounding box center [820, 276] width 1201 height 49
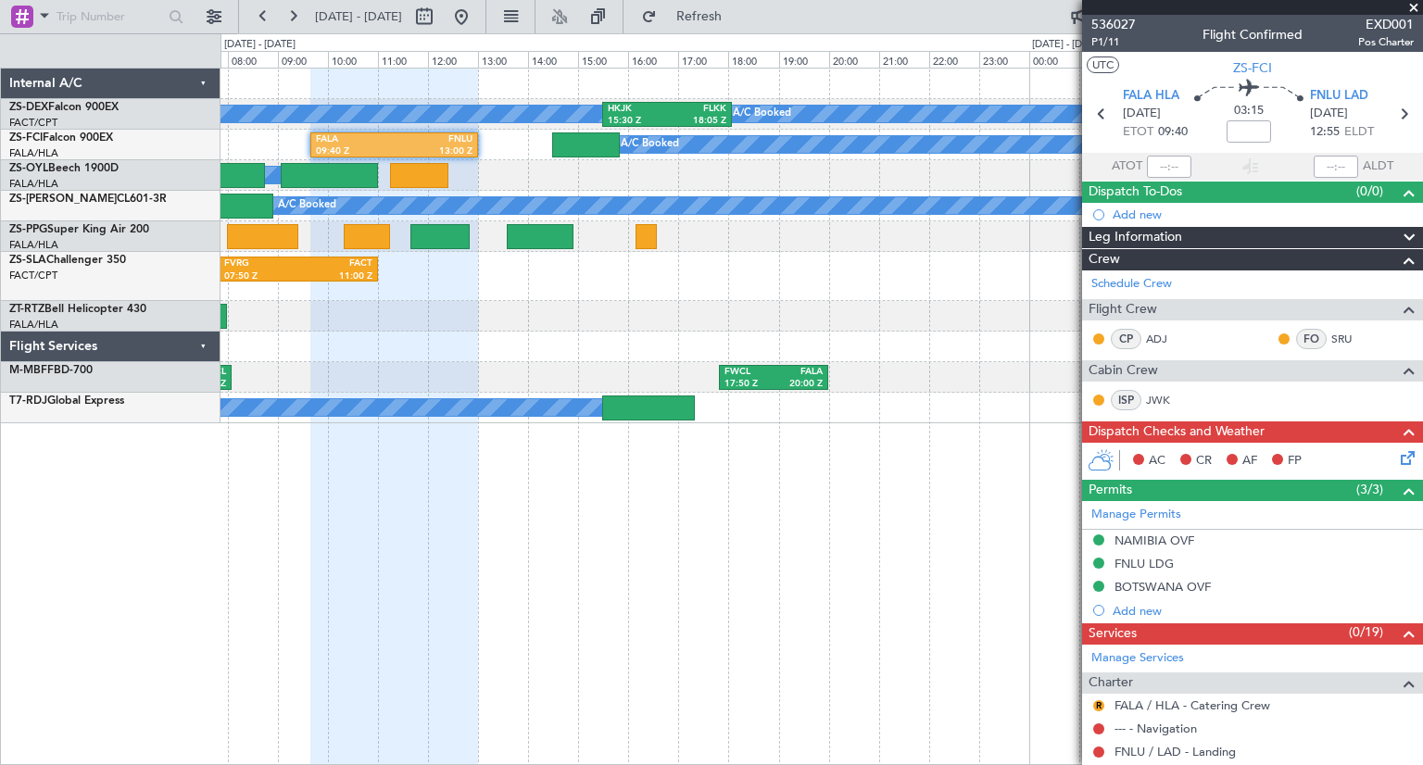
click at [0, 339] on html "[DATE] - [DATE] Refresh Quick Links A/C Booked A/C Booked A/C Booked A/C Booked…" at bounding box center [711, 382] width 1423 height 765
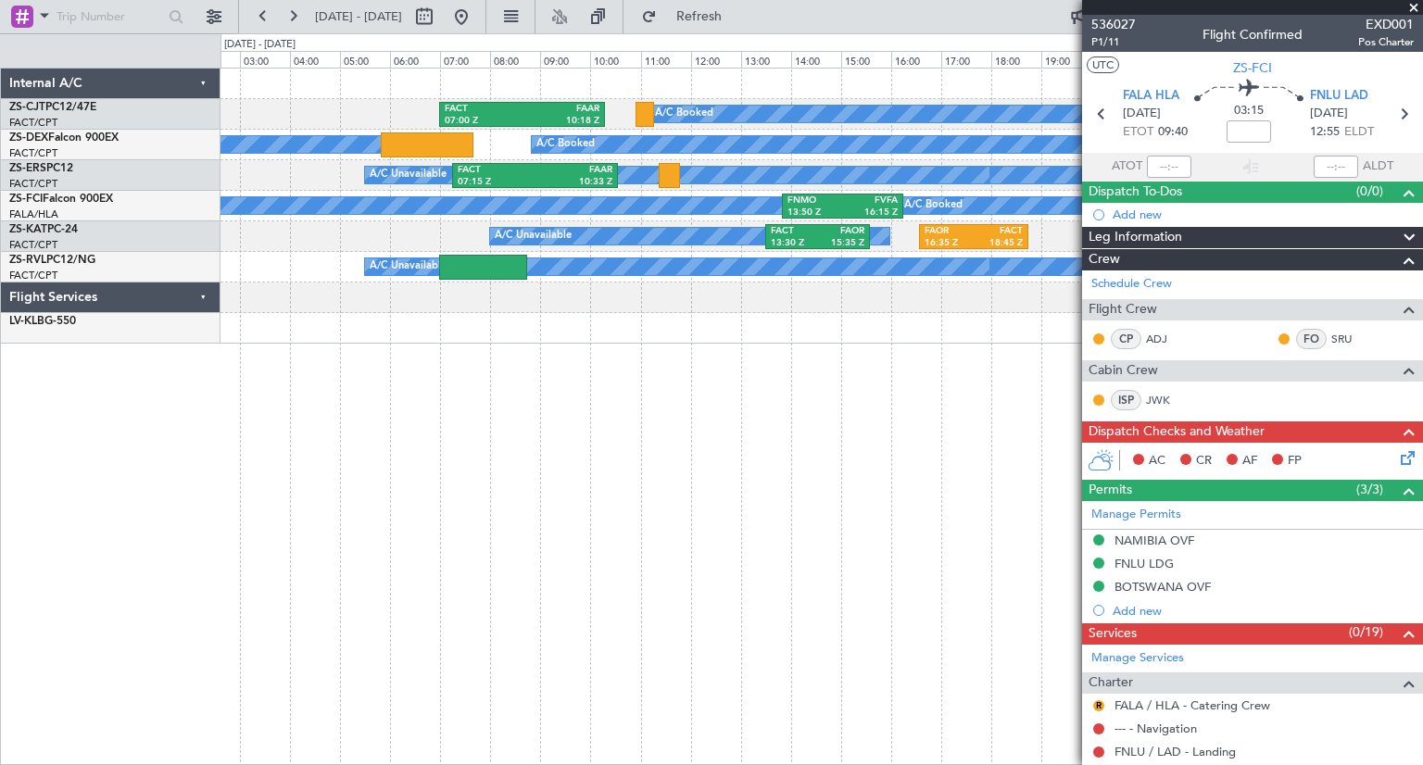
click at [646, 399] on div "A/C Booked A/C Booked FACT 07:00 Z FAAR 10:18 Z A/C Booked A/C Booked A/C Booke…" at bounding box center [821, 416] width 1202 height 697
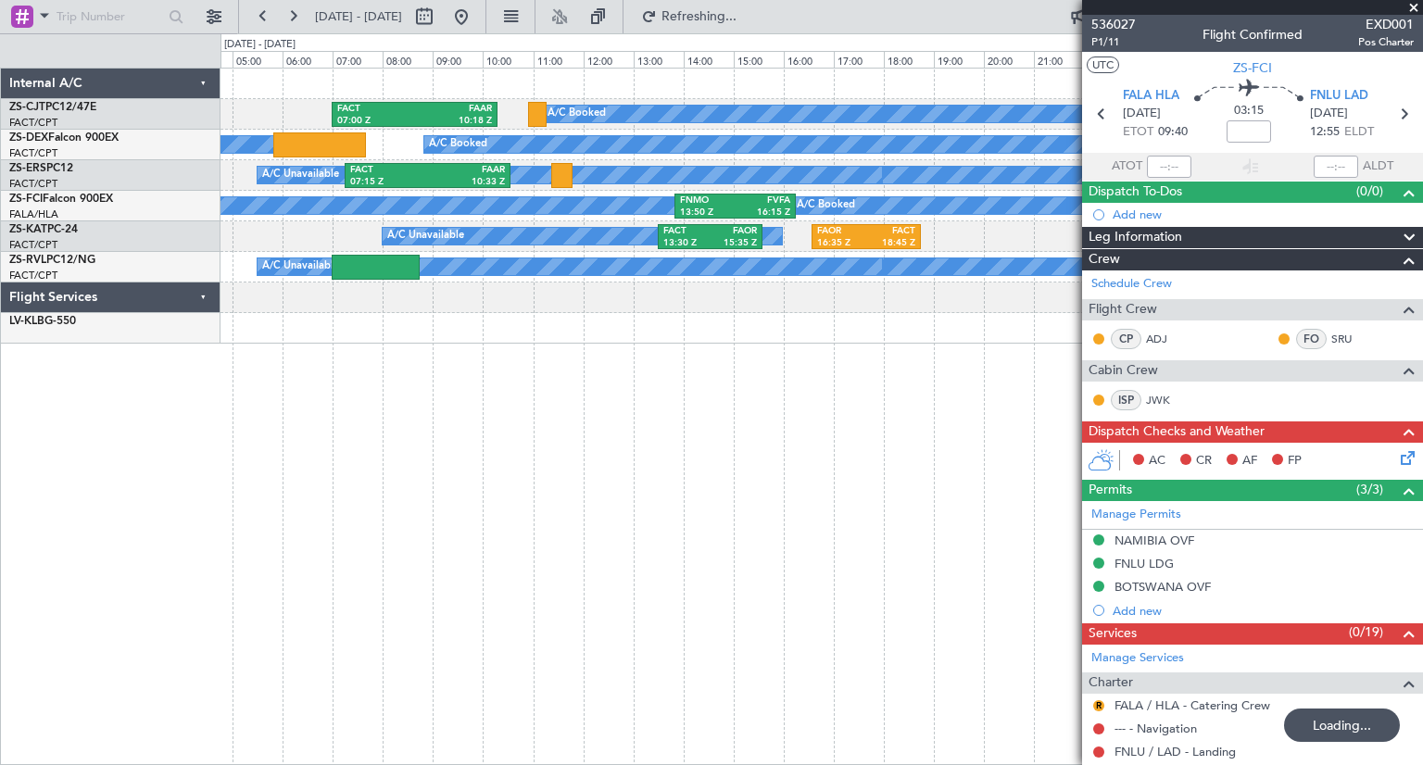
click at [720, 428] on div "A/C Booked A/C Booked FACT 07:00 Z FAAR 10:18 Z A/C Booked A/C Booked A/C Booke…" at bounding box center [821, 416] width 1202 height 697
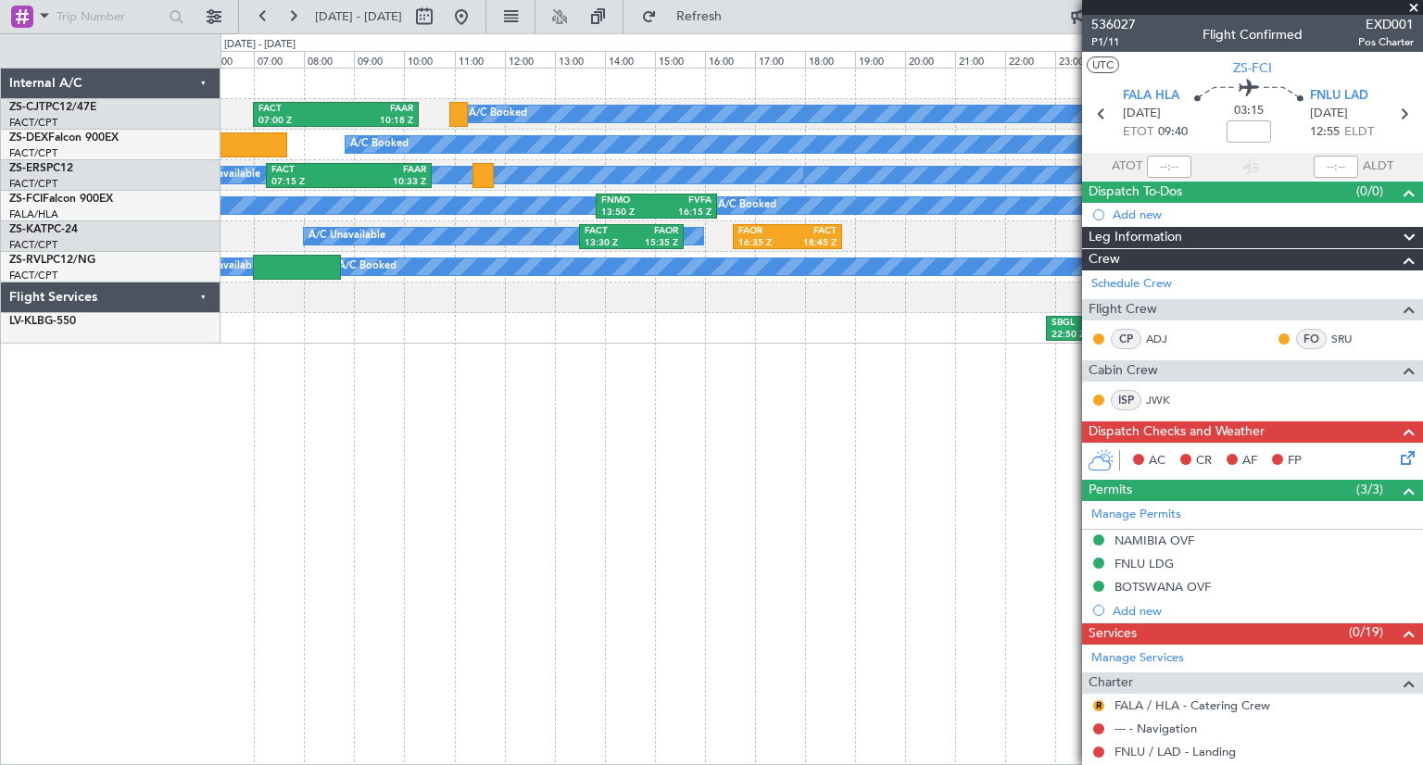
click at [552, 368] on div "A/C Booked A/C Booked FACT 07:00 Z FAAR 10:18 Z A/C Booked A/C Booked A/C Booke…" at bounding box center [821, 416] width 1202 height 697
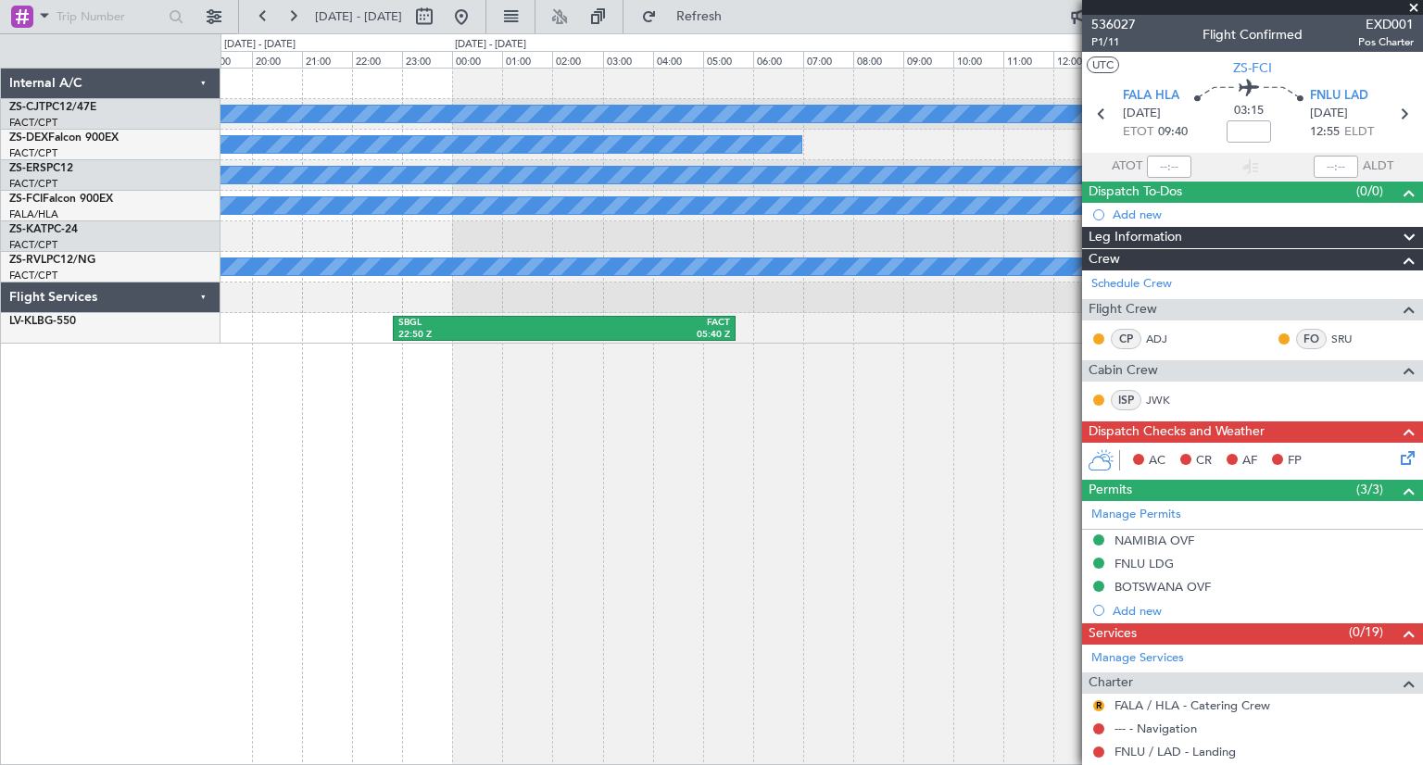
click at [107, 456] on div "A/C Booked A/C Booked A/C Booked A/C Booked A/C Unavailable A/C Booked A/C Book…" at bounding box center [711, 399] width 1423 height 732
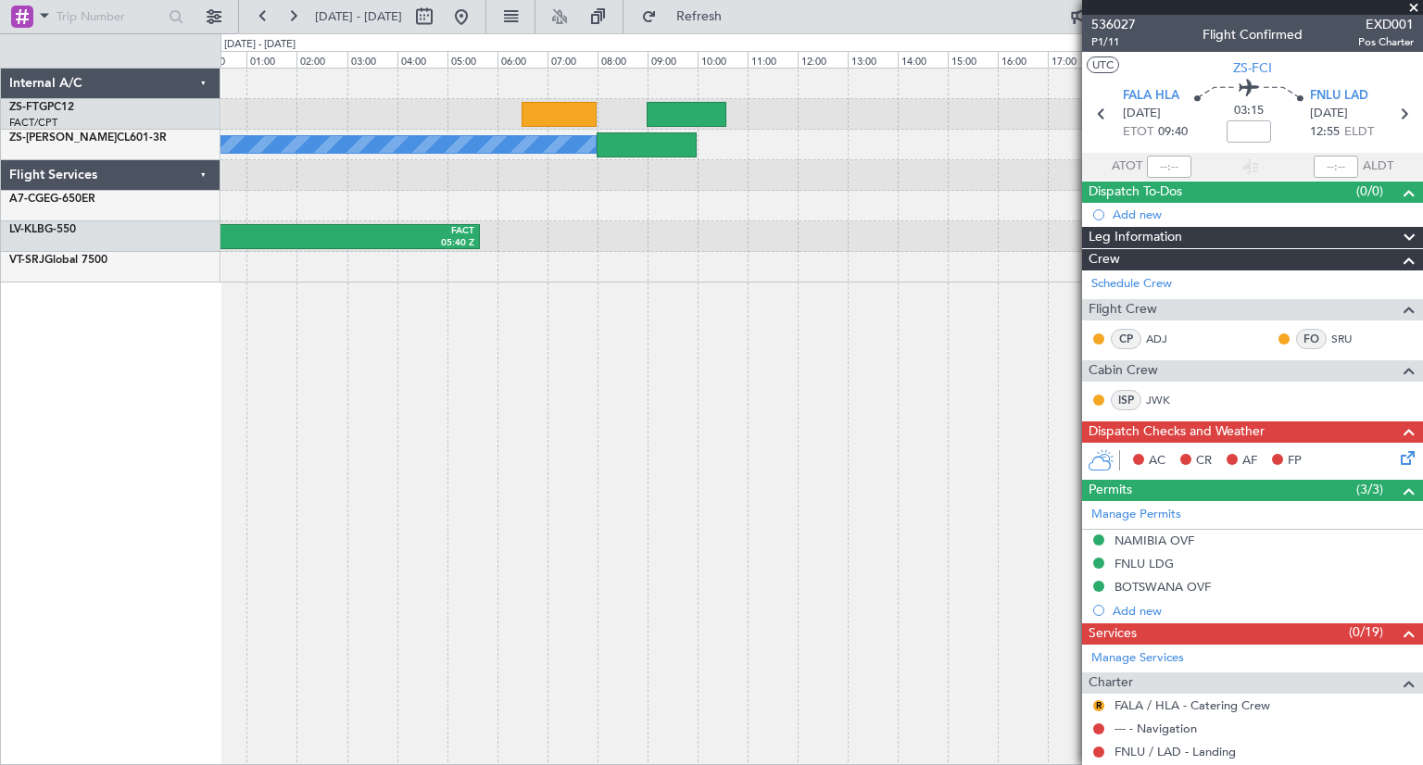
click at [733, 471] on div "A/C Booked EGNS 18:00 Z FACT 05:20 Z SBGL 22:50 Z FACT 05:40 Z VAPO 17:50 Z FAC…" at bounding box center [821, 416] width 1202 height 697
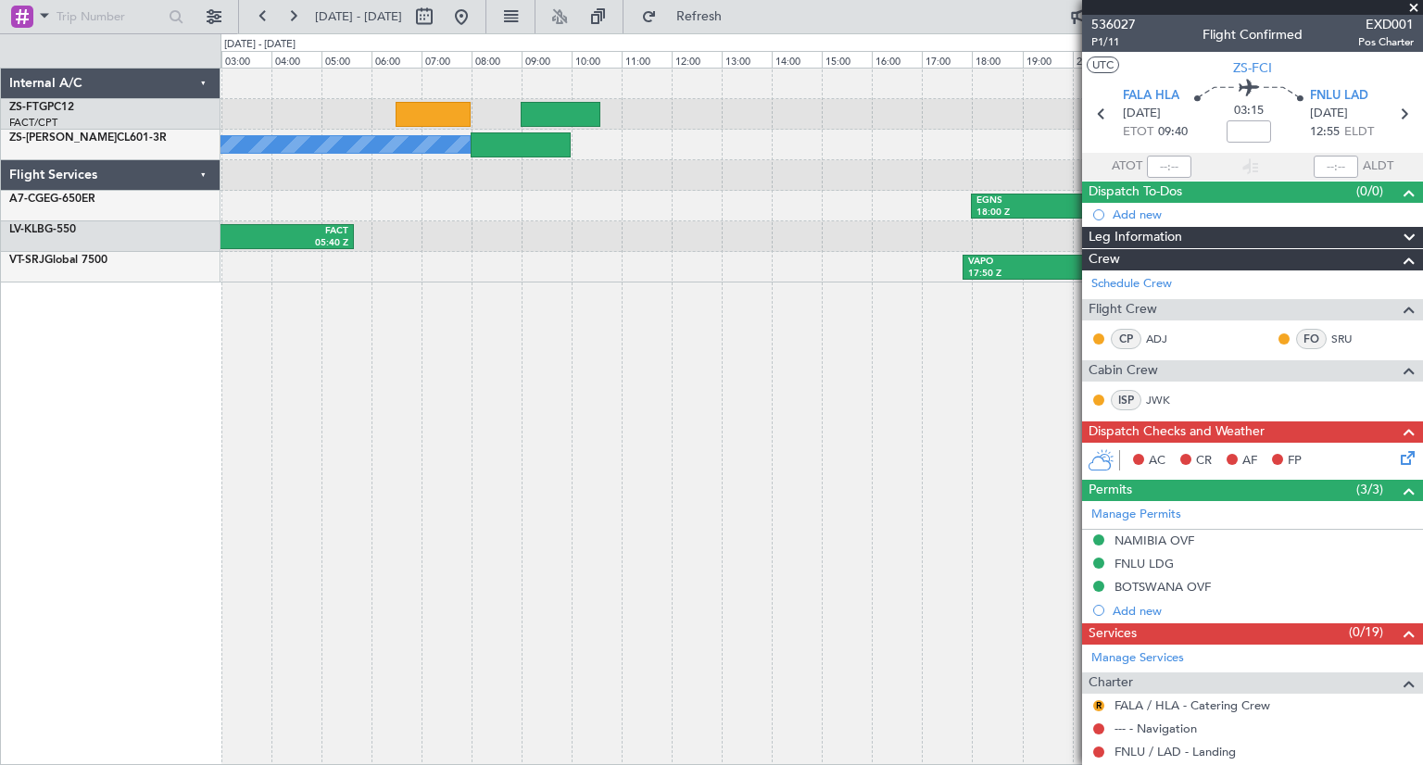
click at [236, 282] on div "A/C Booked EGNS 18:00 Z FACT 05:20 Z SBGL 22:50 Z FACT 05:40 Z VAPO 17:50 Z FAC…" at bounding box center [821, 416] width 1202 height 697
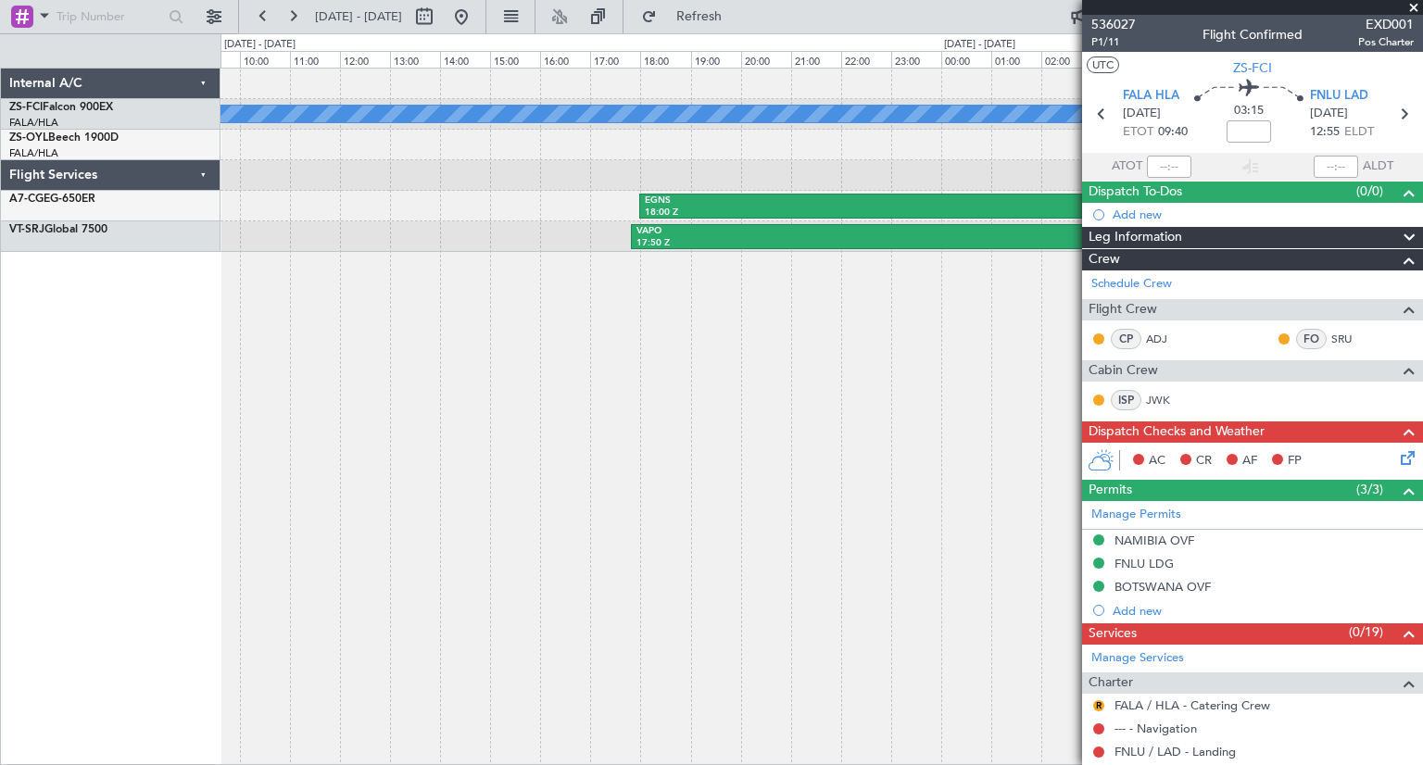
click at [828, 464] on div "A/C Booked A/C Booked A/C Booked A/C Booked A/C Booked A/C Booked EGNS 18:00 Z …" at bounding box center [821, 416] width 1202 height 697
click at [708, 420] on div "A/C Booked A/C Booked A/C Booked A/C Booked A/C Booked A/C Booked EGNS 18:00 Z …" at bounding box center [821, 416] width 1202 height 697
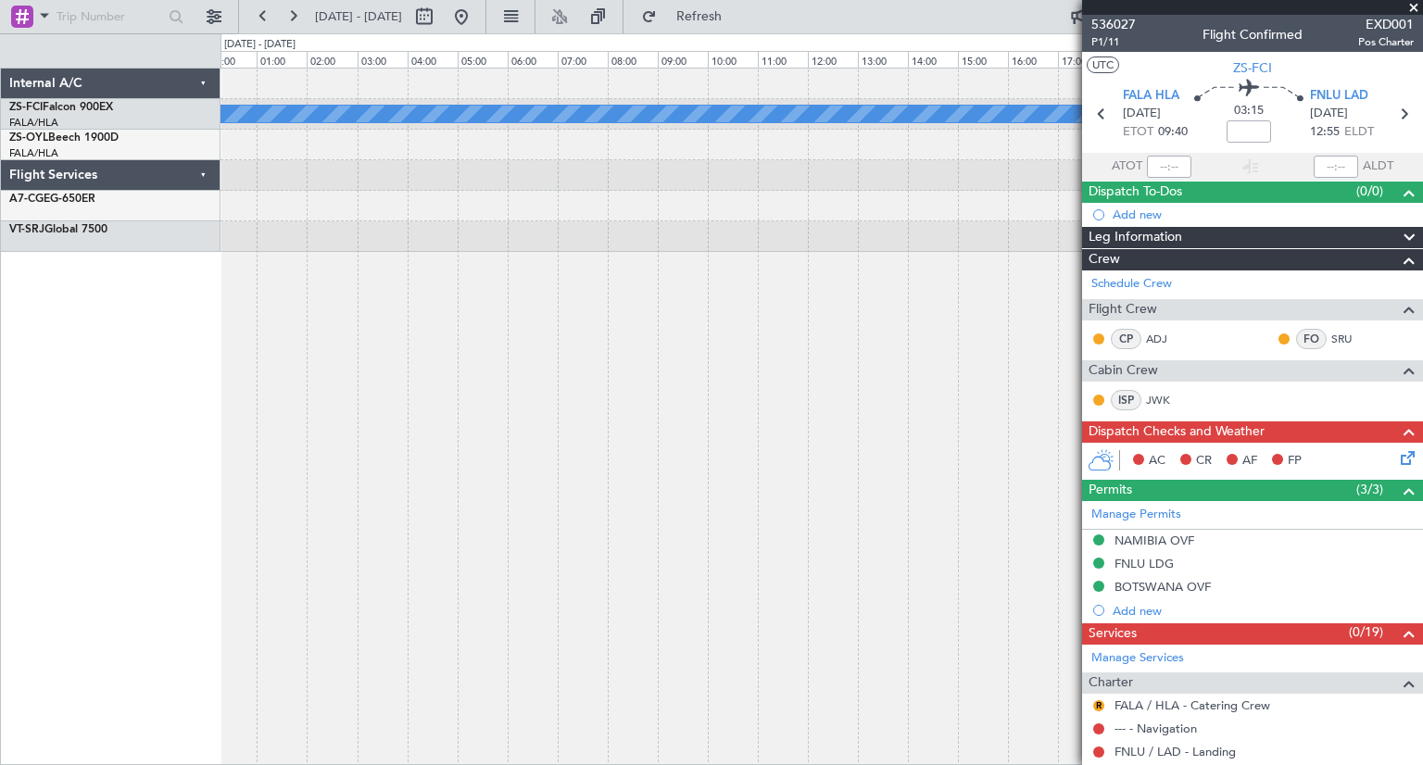
click at [777, 343] on div "A/C Booked A/C Booked A/C Booked A/C Booked EGNS 18:00 Z FACT 05:20 Z VAPO 17:5…" at bounding box center [821, 416] width 1202 height 697
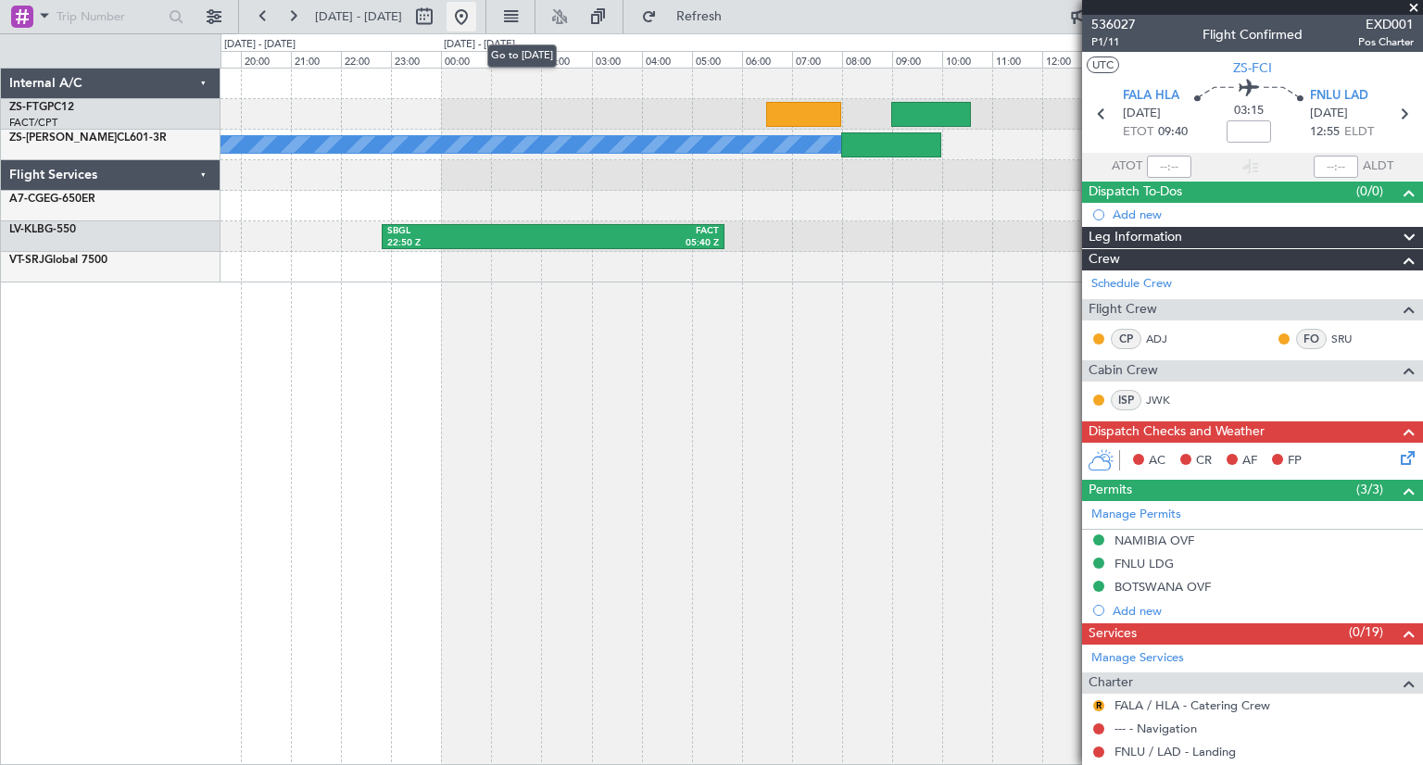
click at [476, 23] on button at bounding box center [461, 17] width 30 height 30
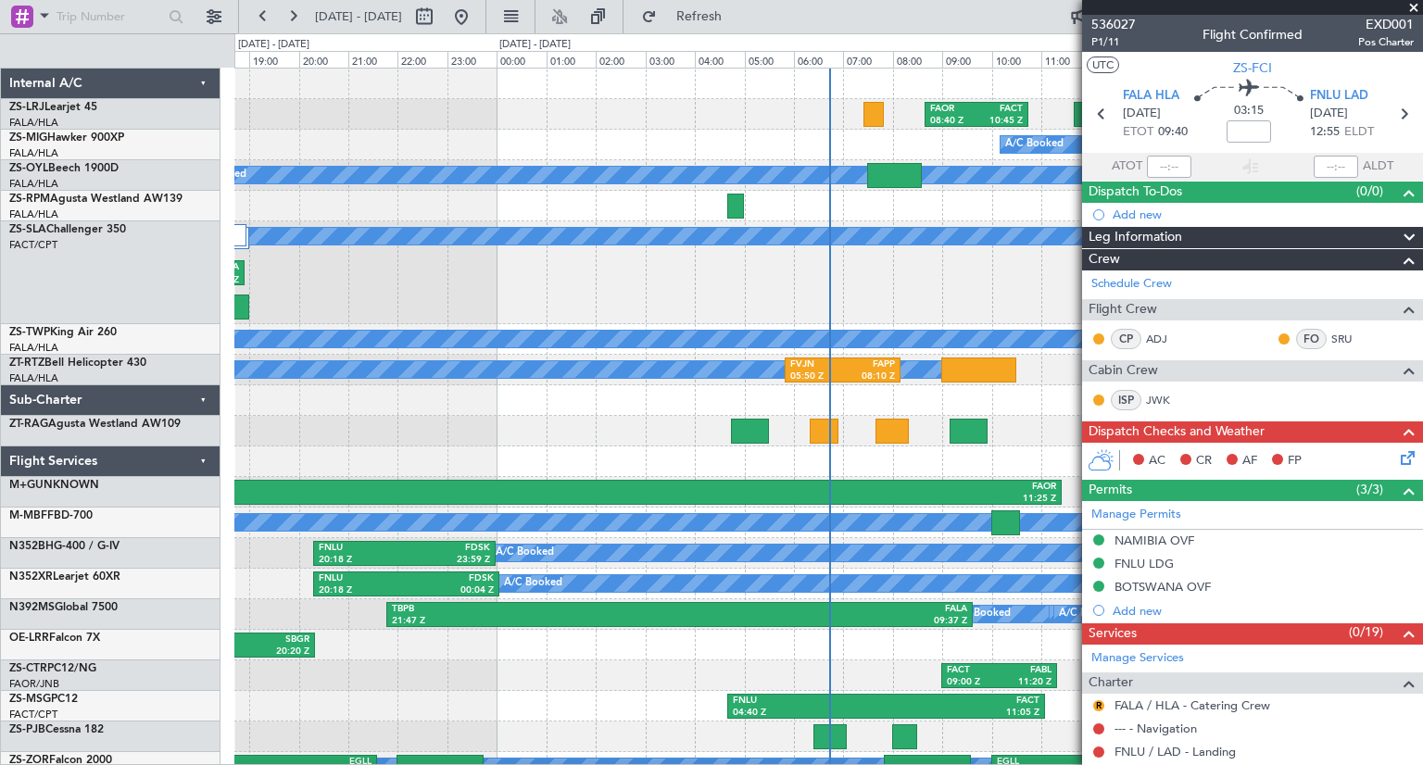
click at [1038, 357] on div "FAOR 08:40 Z FACT 10:45 Z A/C Booked A/C Booked A/C Booked A/C Booked A/C Booke…" at bounding box center [827, 426] width 1187 height 714
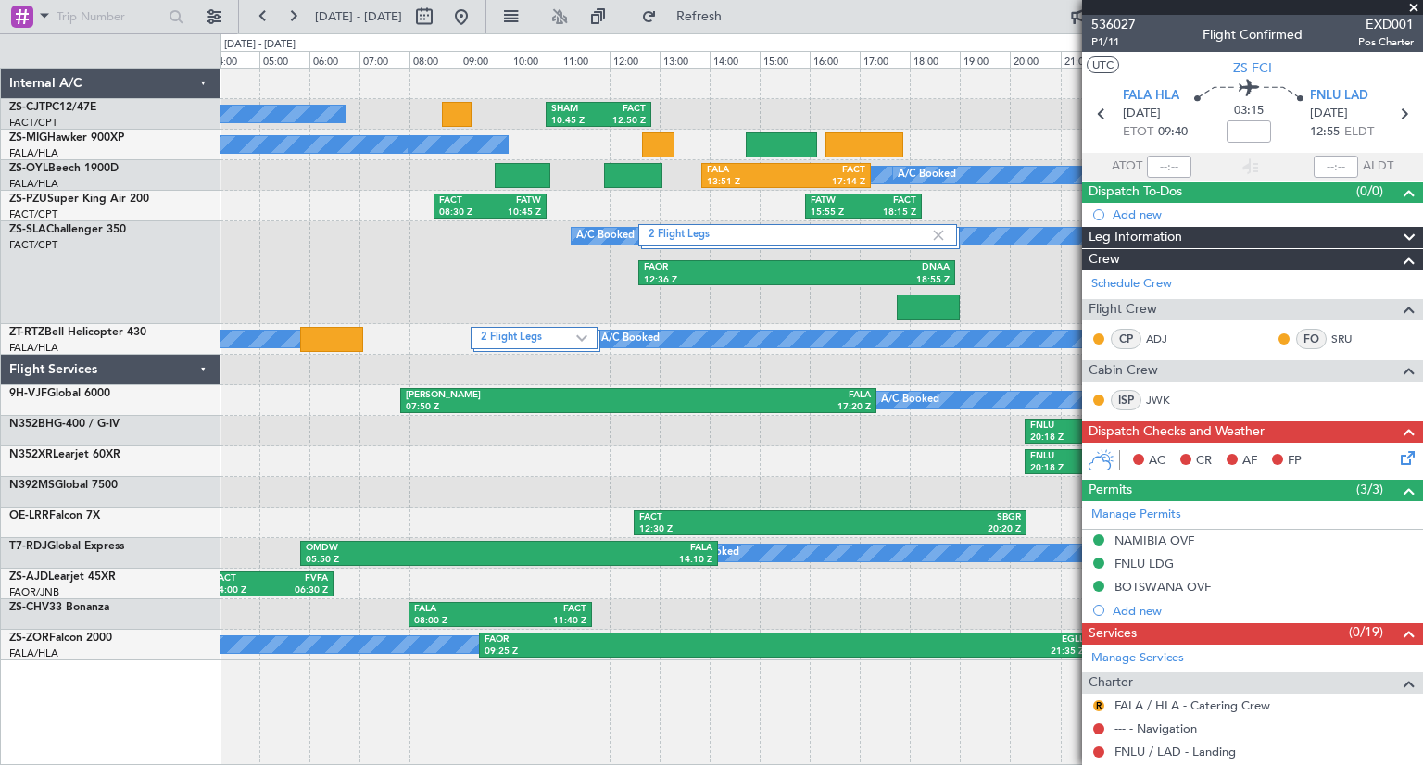
click at [1052, 495] on div "A/C Booked SHAM 10:45 Z FACT 12:50 Z A/C Booked A/C Booked A/C Booked A/C Booke…" at bounding box center [820, 365] width 1201 height 592
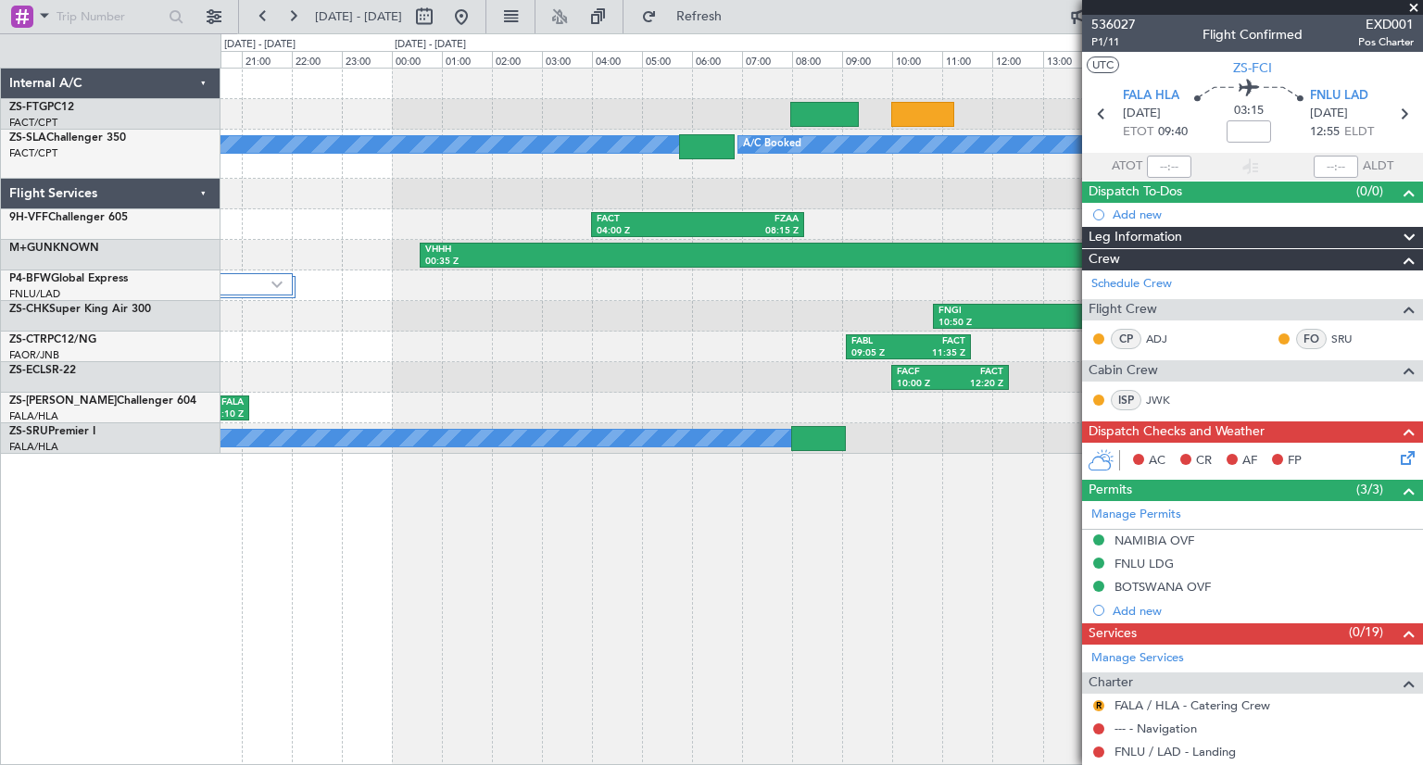
click at [842, 637] on div "A/C Booked FWCL 15:23 Z FAOR 17:28 Z A/C Booked FACT 04:00 Z FZAA 08:15 Z VHHH …" at bounding box center [821, 416] width 1202 height 697
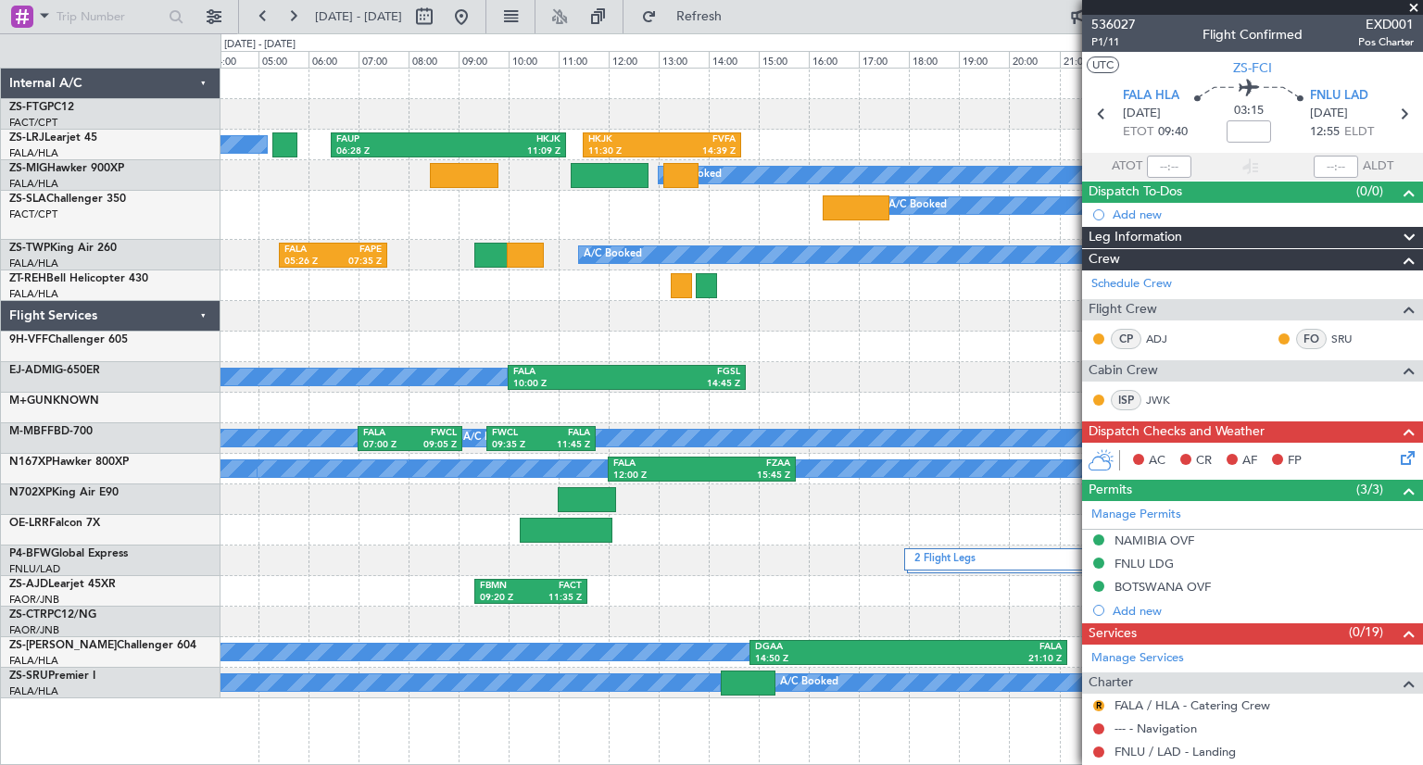
click at [1059, 349] on div "FACT 04:00 Z FZAA 08:15 Z" at bounding box center [820, 347] width 1201 height 31
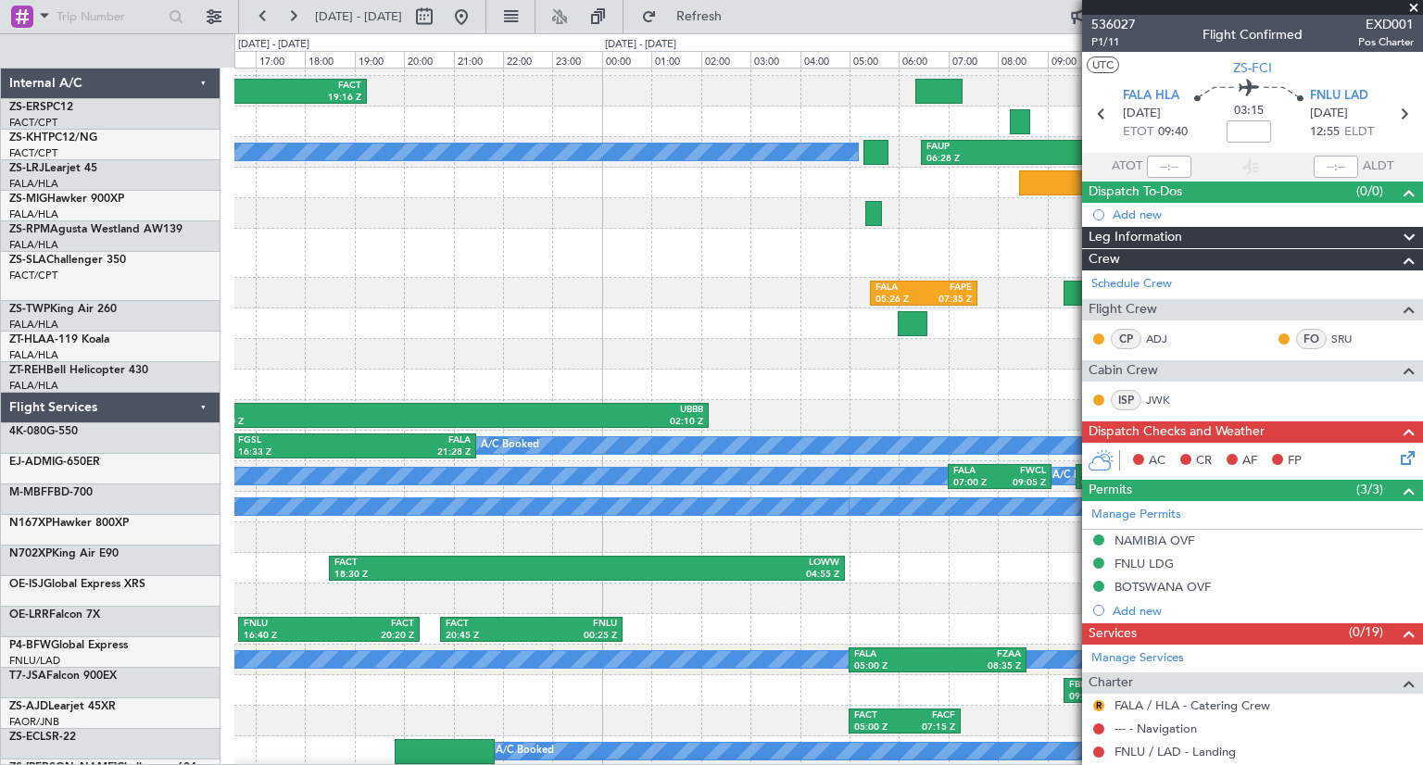
scroll to position [30, 0]
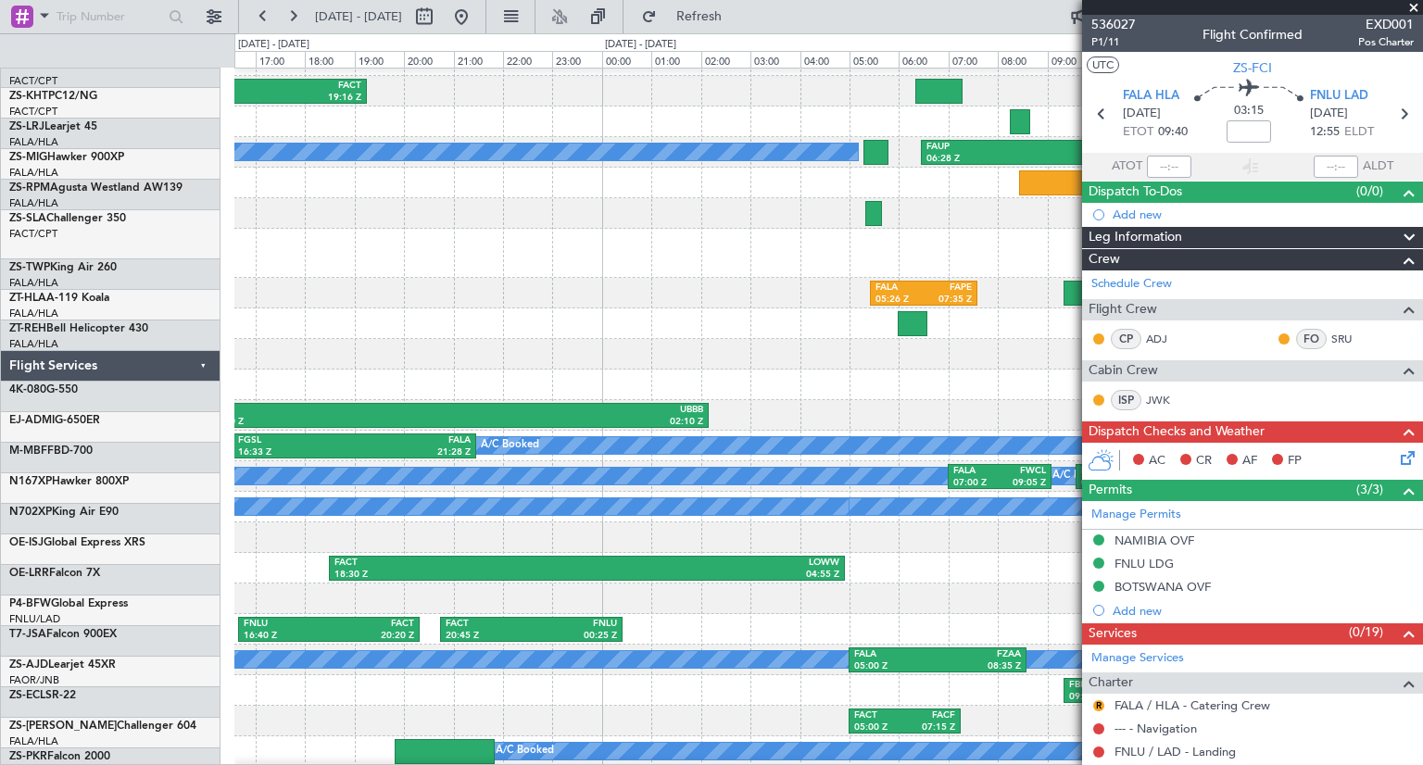
click at [1049, 286] on div "A/C Booked FALA 05:26 Z FAPE 07:35 Z" at bounding box center [827, 293] width 1187 height 31
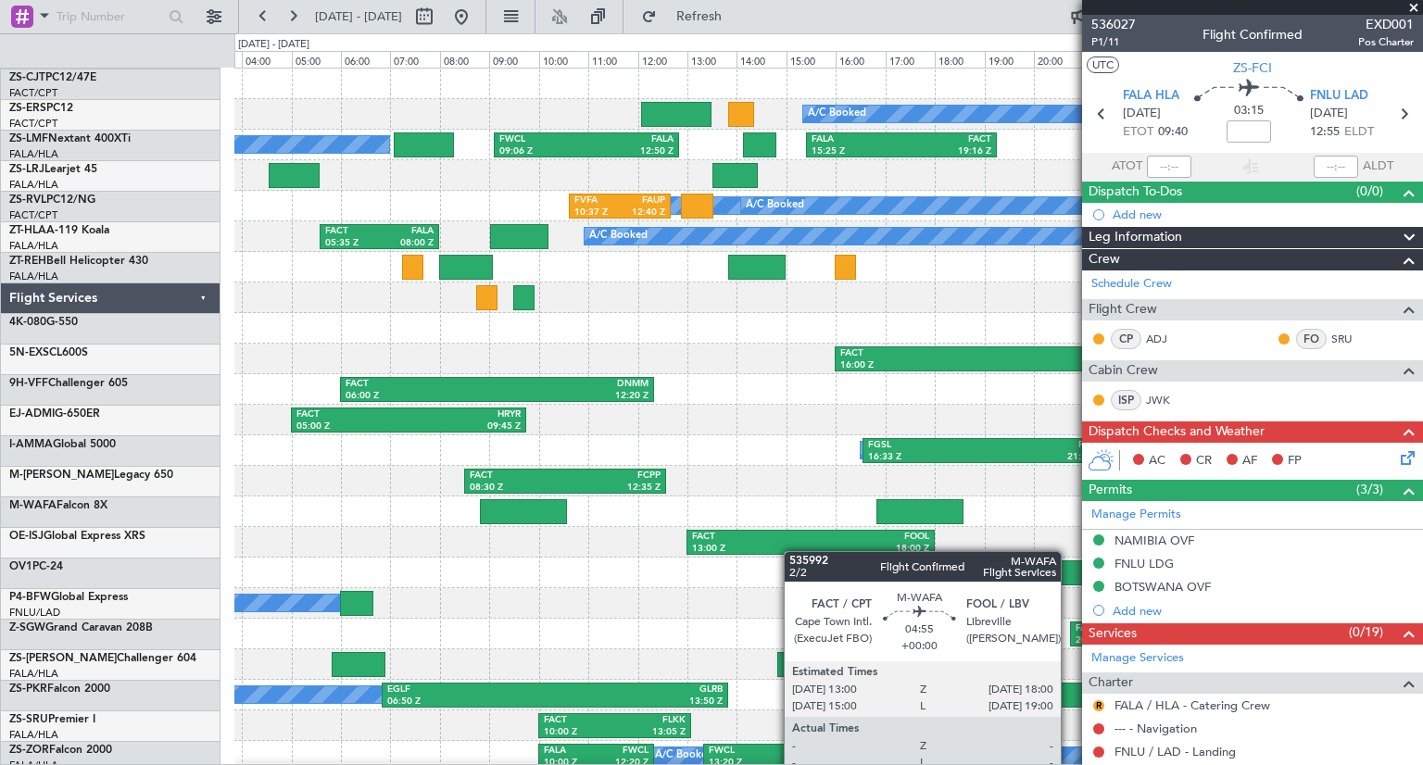
scroll to position [0, 0]
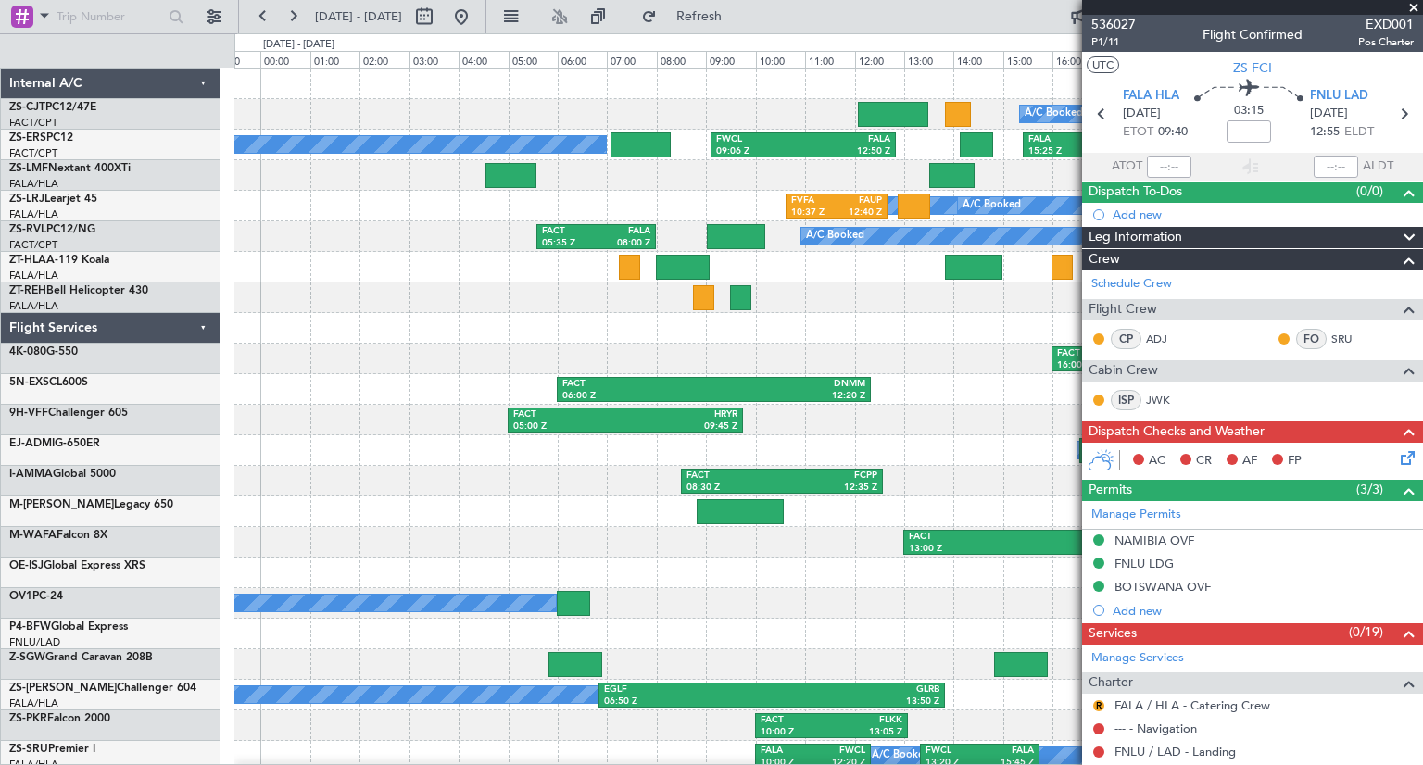
click at [551, 368] on div "A/C Booked FALA 15:25 Z FACT 19:16 Z FWCL 09:06 Z FALA 12:50 Z A/C Booked A/C B…" at bounding box center [827, 436] width 1187 height 734
